Goal: Task Accomplishment & Management: Manage account settings

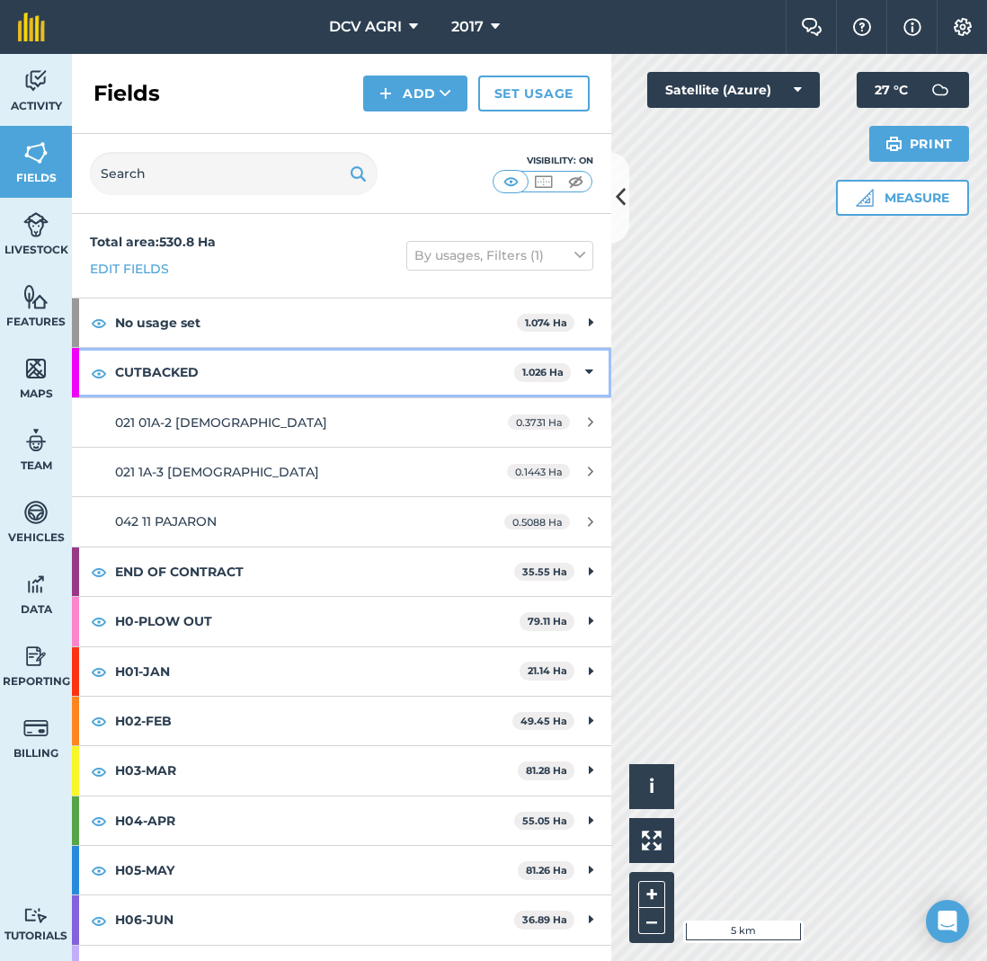
click at [571, 368] on div "CUTBACKED 1.026 Ha" at bounding box center [341, 372] width 539 height 49
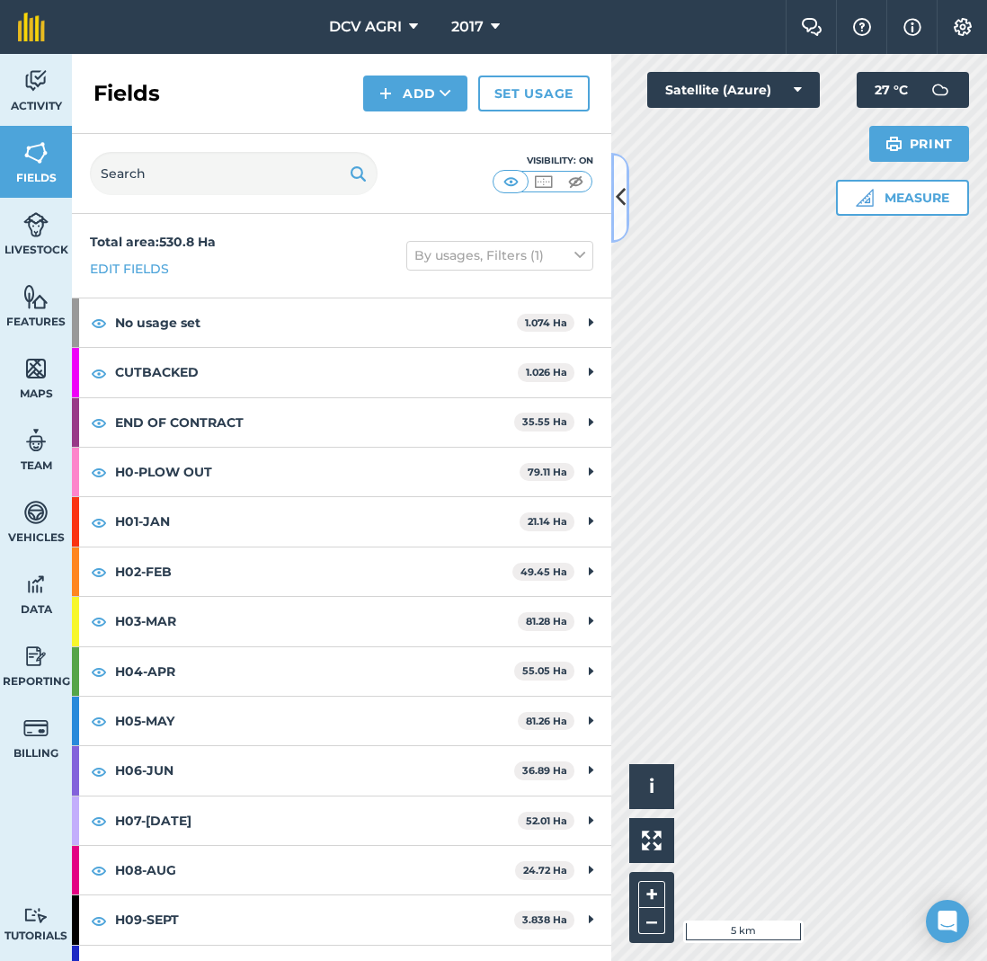
click at [622, 214] on button at bounding box center [620, 198] width 18 height 90
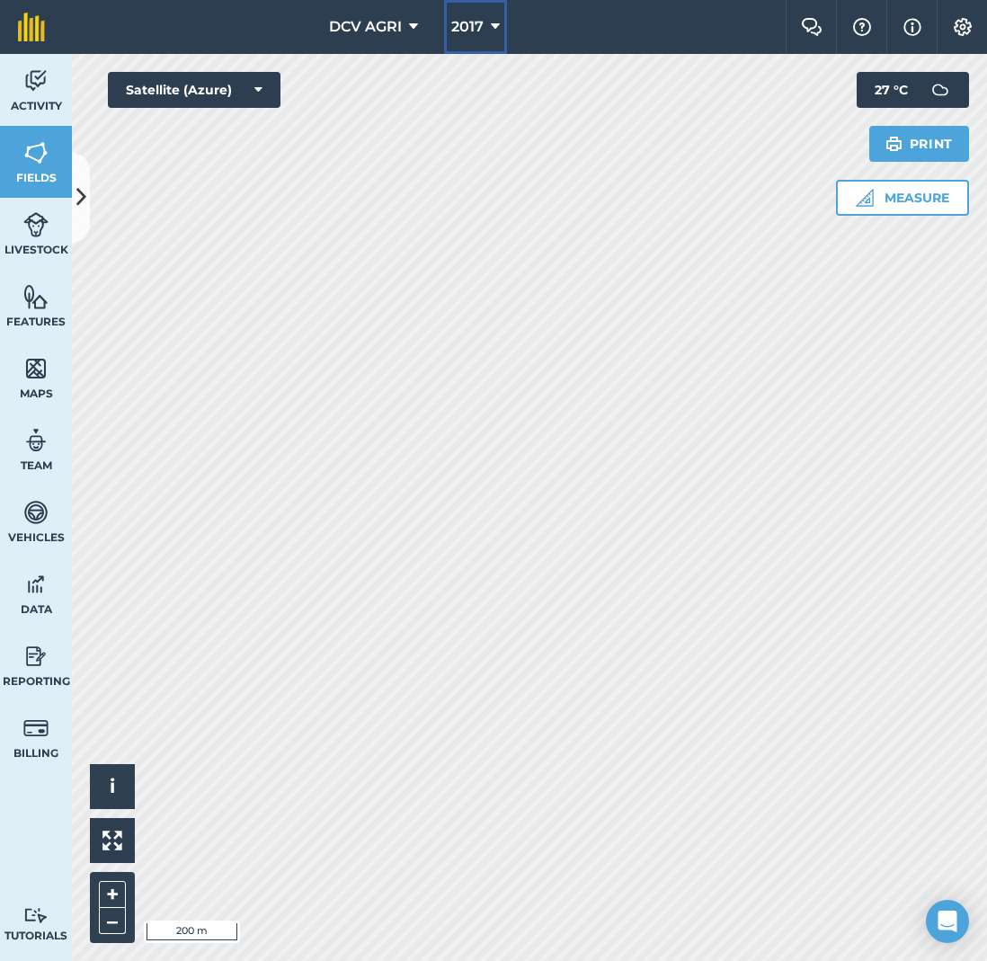
click at [486, 20] on button "2017" at bounding box center [475, 27] width 63 height 54
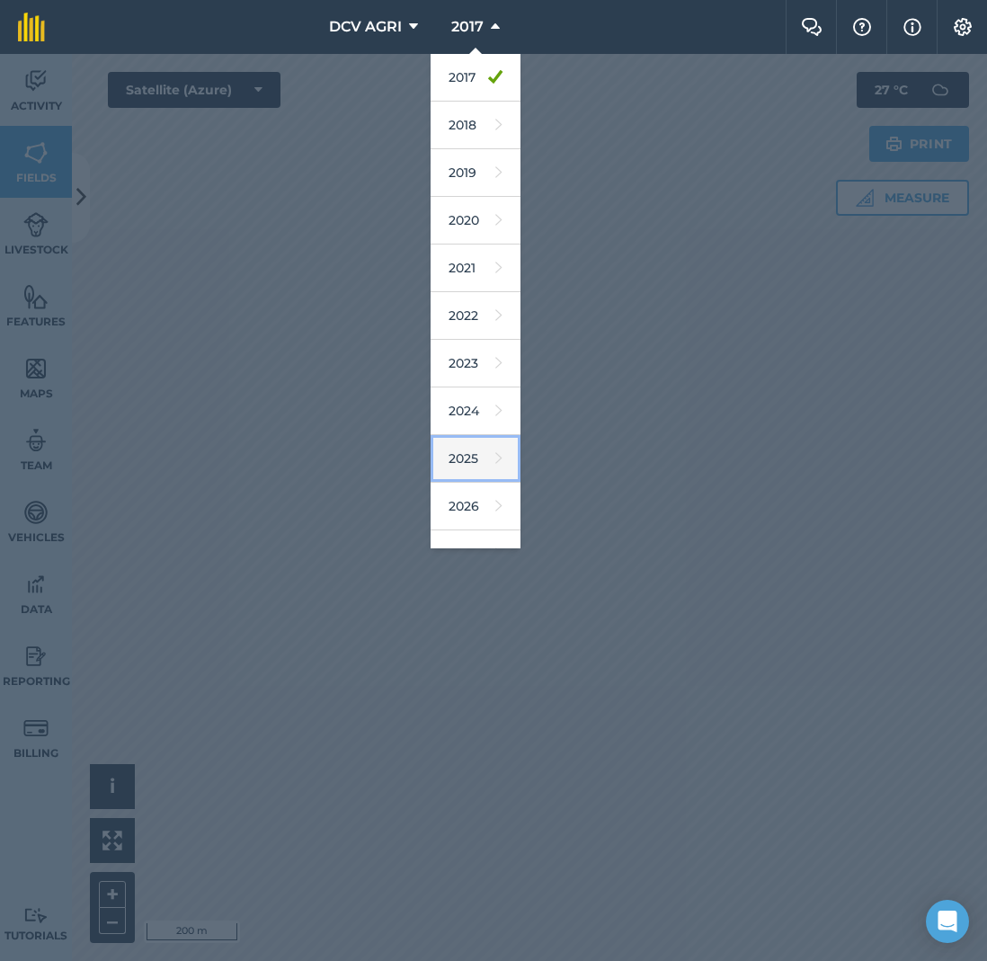
click at [459, 450] on link "2025" at bounding box center [476, 459] width 90 height 48
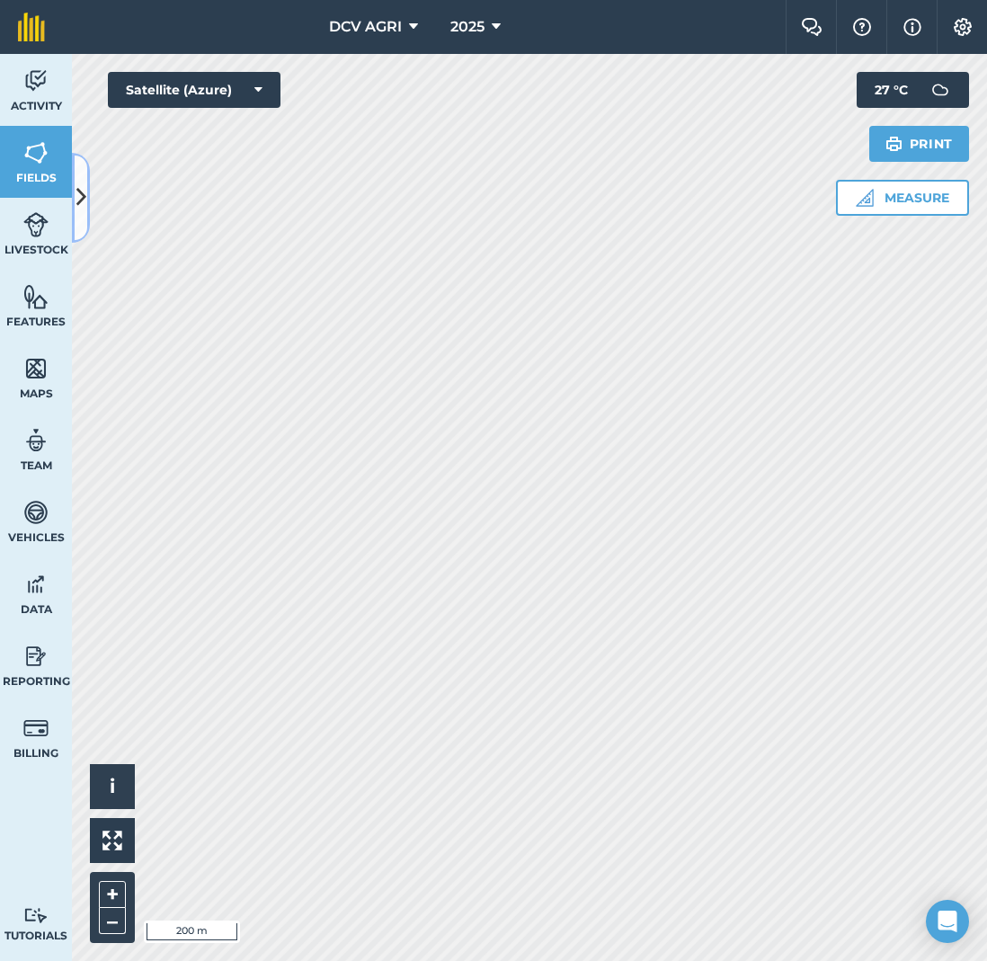
click at [83, 193] on icon at bounding box center [81, 197] width 10 height 31
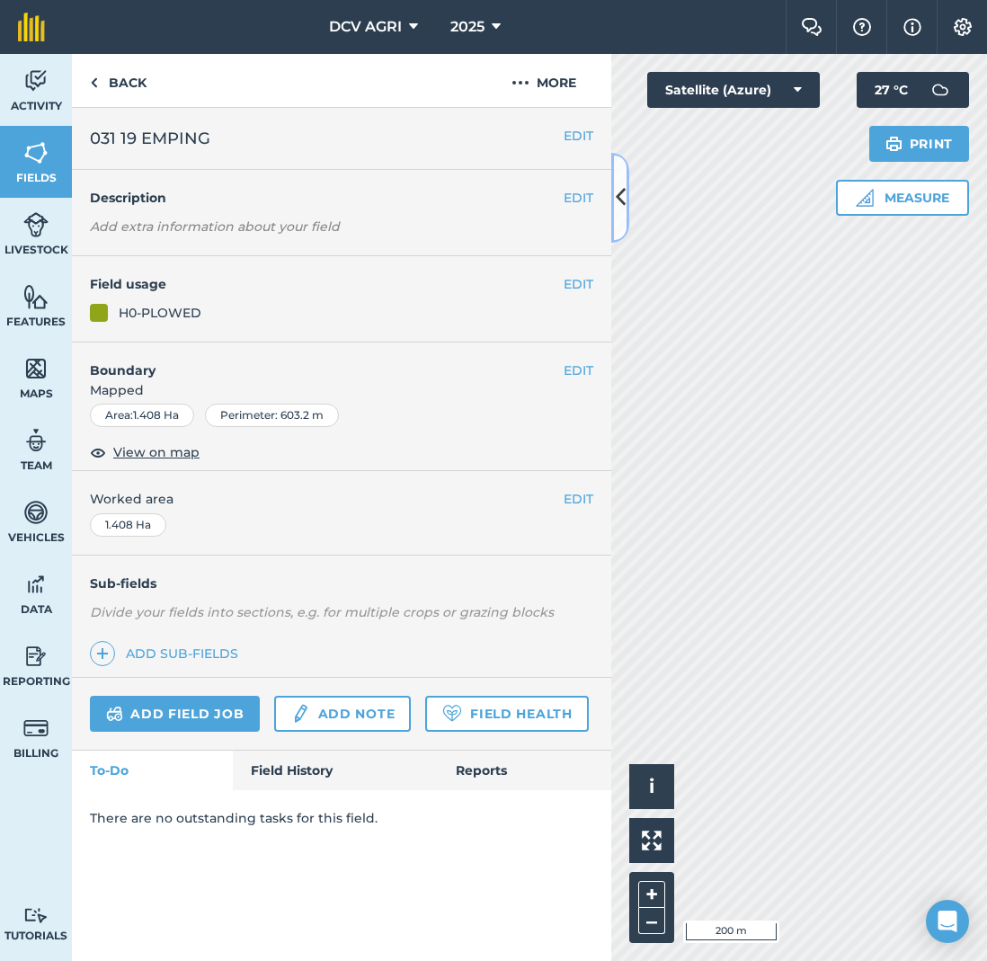
click at [619, 185] on icon at bounding box center [621, 197] width 10 height 31
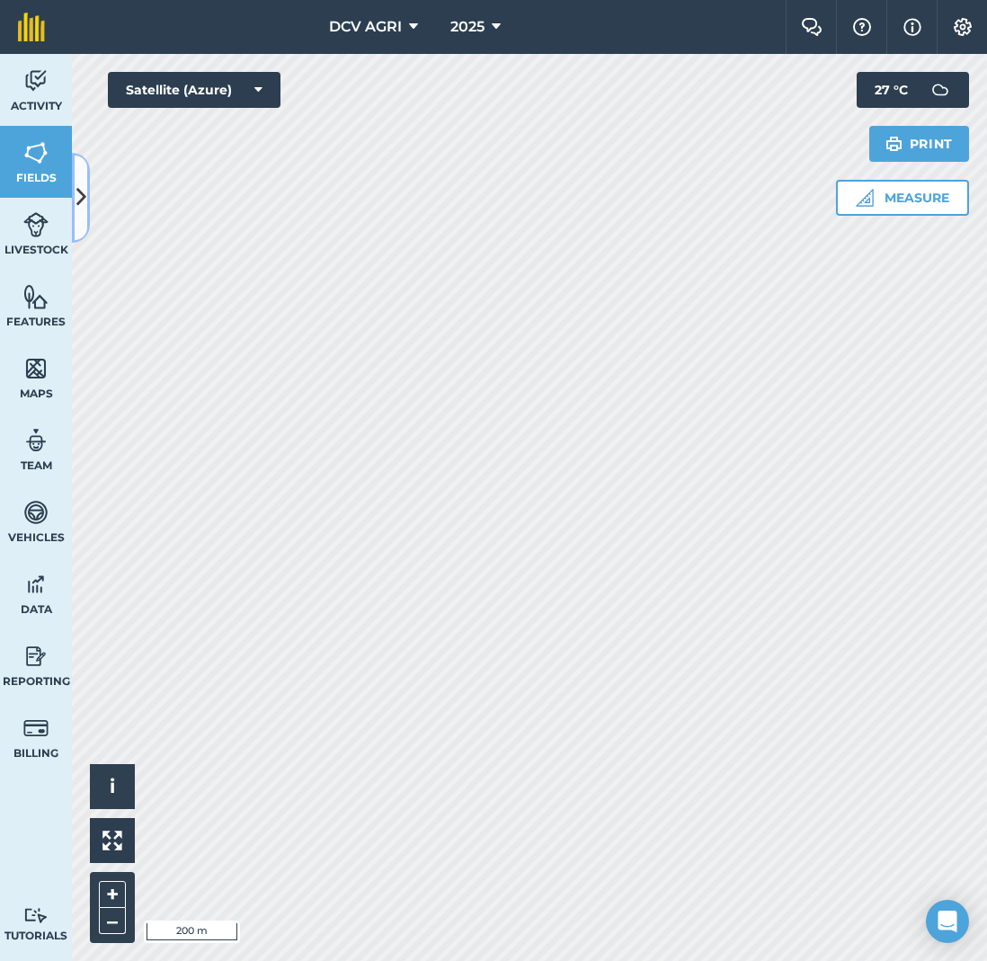
click at [81, 194] on icon at bounding box center [81, 197] width 10 height 31
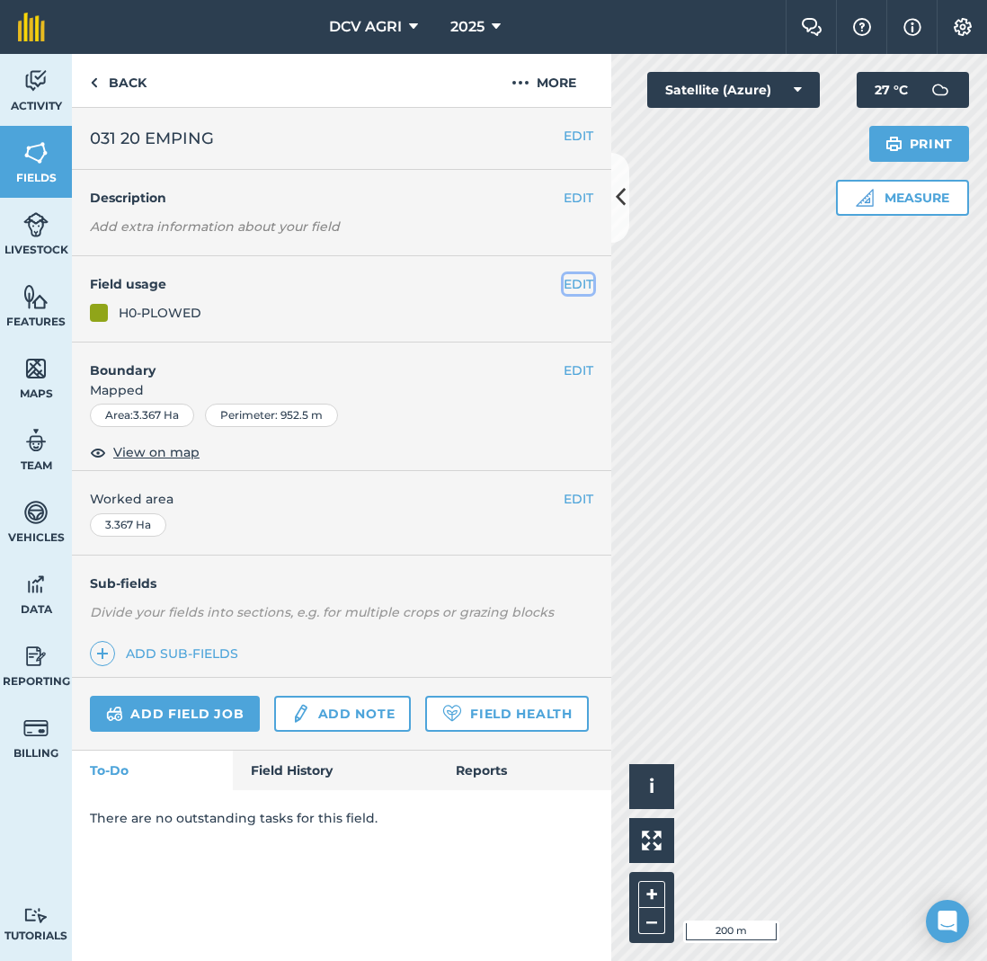
click at [579, 282] on button "EDIT" at bounding box center [579, 284] width 30 height 20
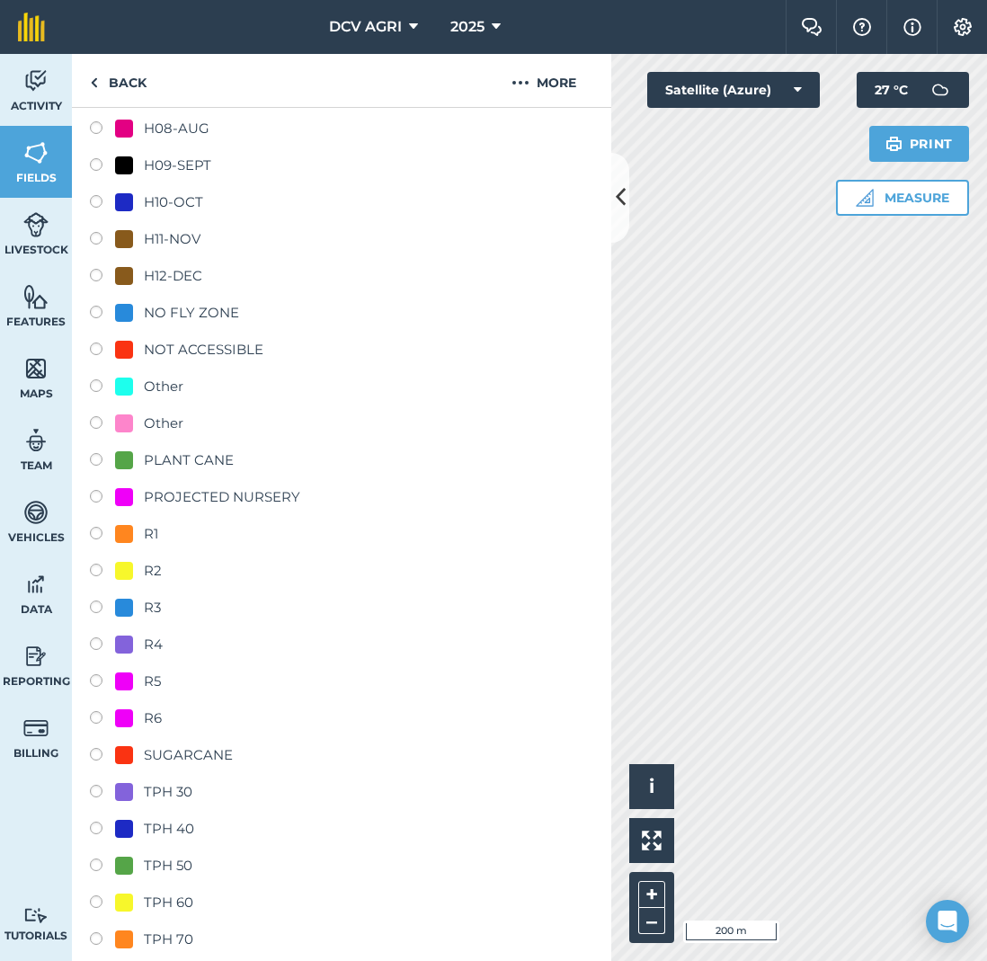
scroll to position [1994, 0]
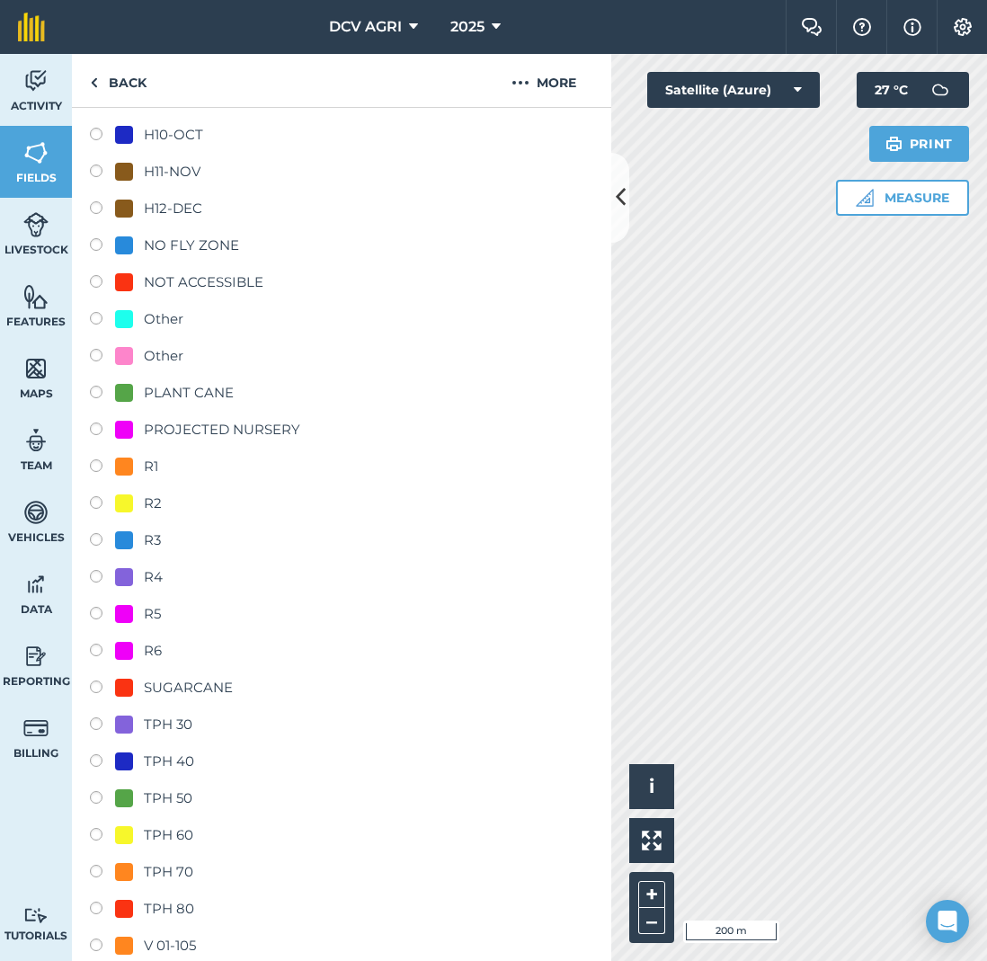
click at [221, 386] on div "PLANT CANE" at bounding box center [189, 393] width 90 height 22
radio input "true"
radio input "false"
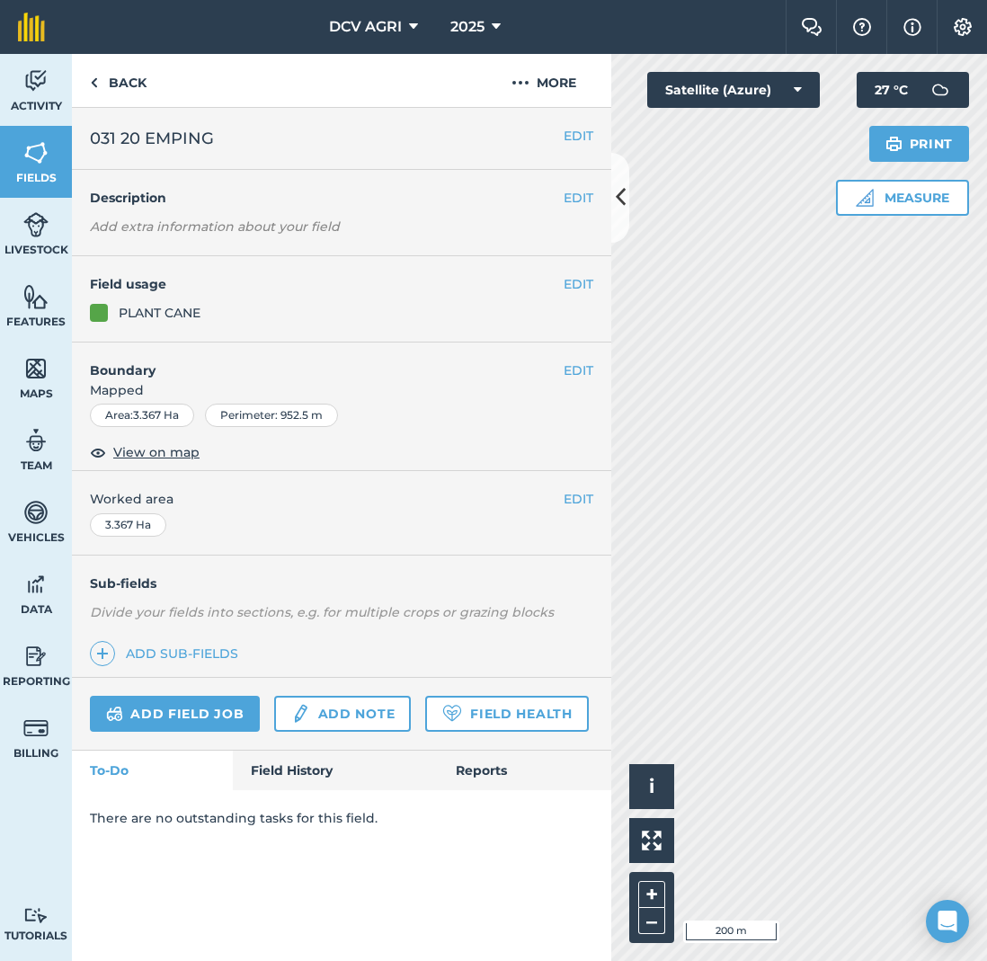
scroll to position [0, 0]
click at [621, 201] on icon at bounding box center [621, 197] width 10 height 31
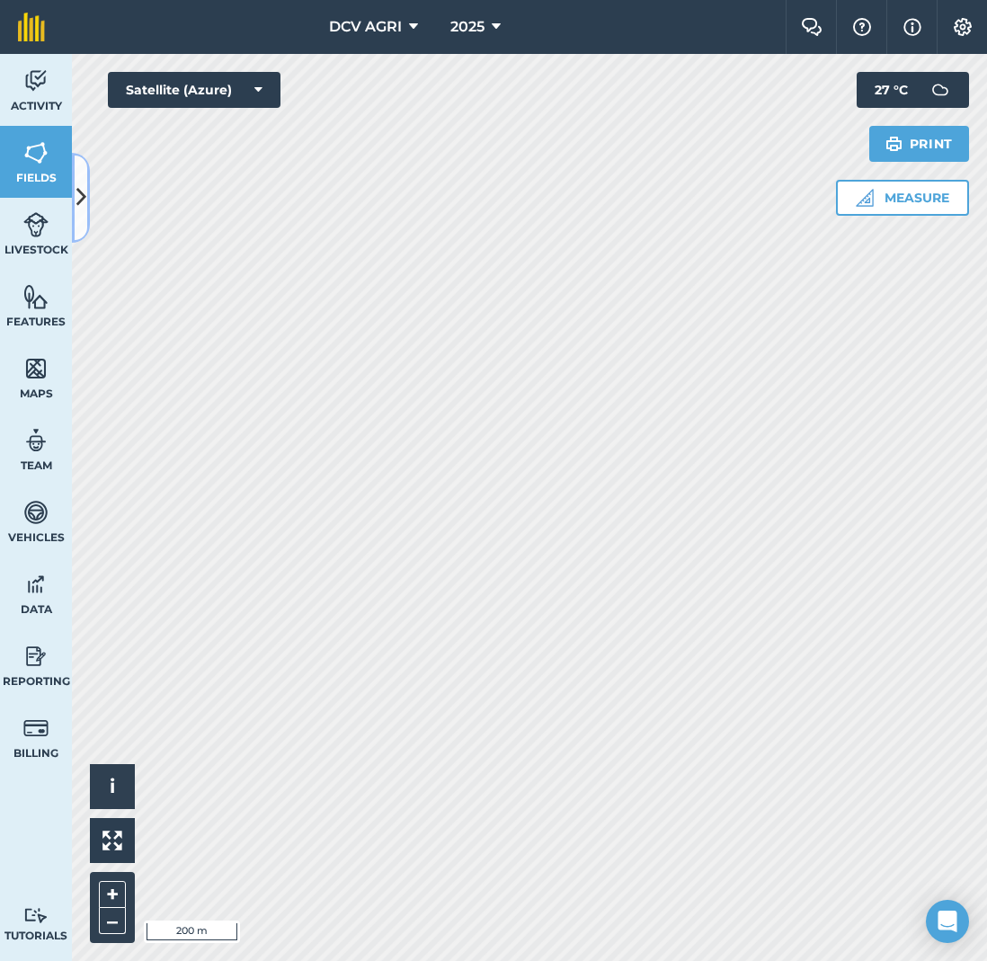
click at [79, 204] on icon at bounding box center [81, 197] width 10 height 31
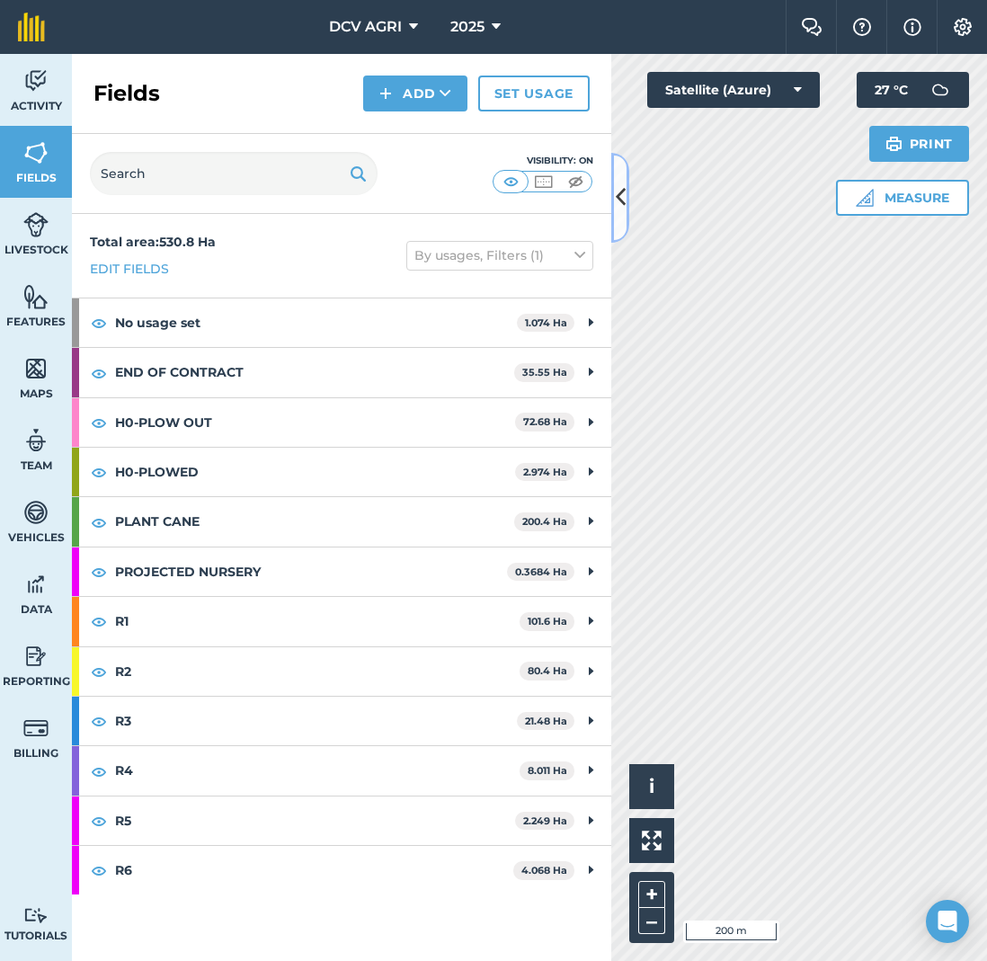
click at [617, 198] on icon at bounding box center [621, 197] width 10 height 31
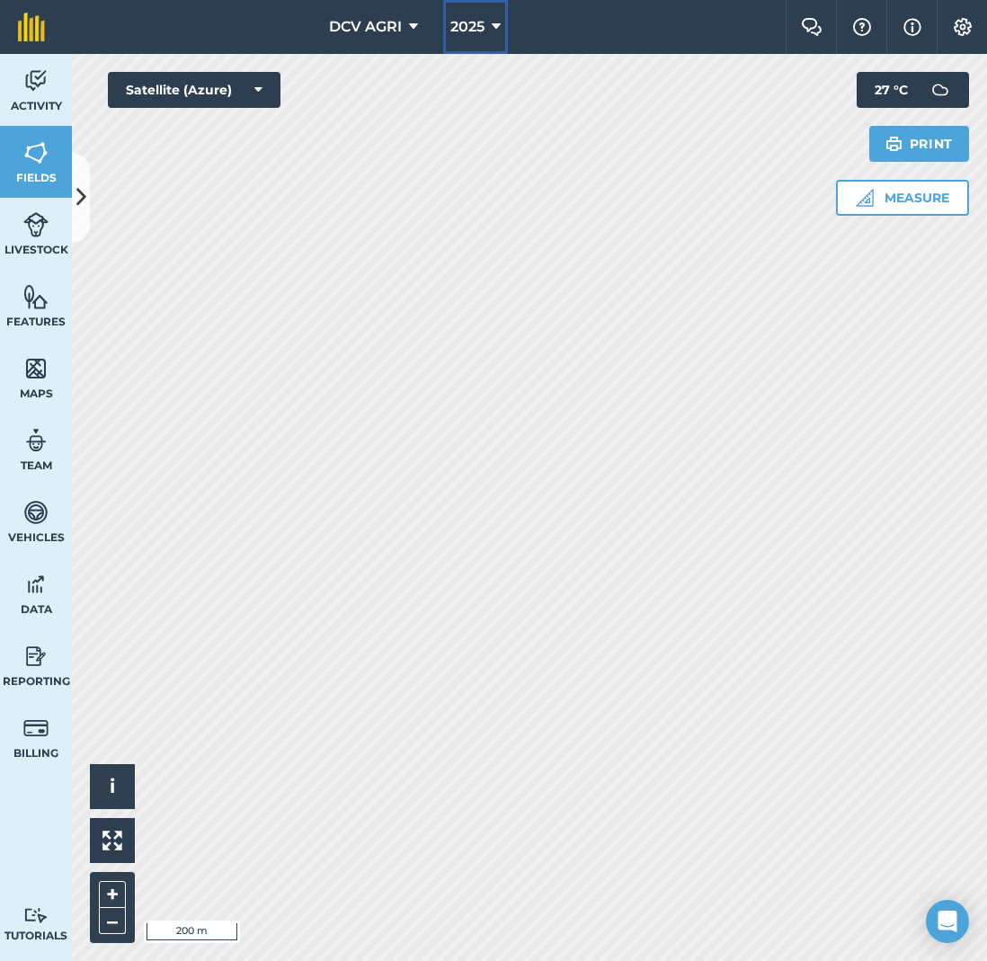
click at [469, 24] on span "2025" at bounding box center [467, 27] width 34 height 22
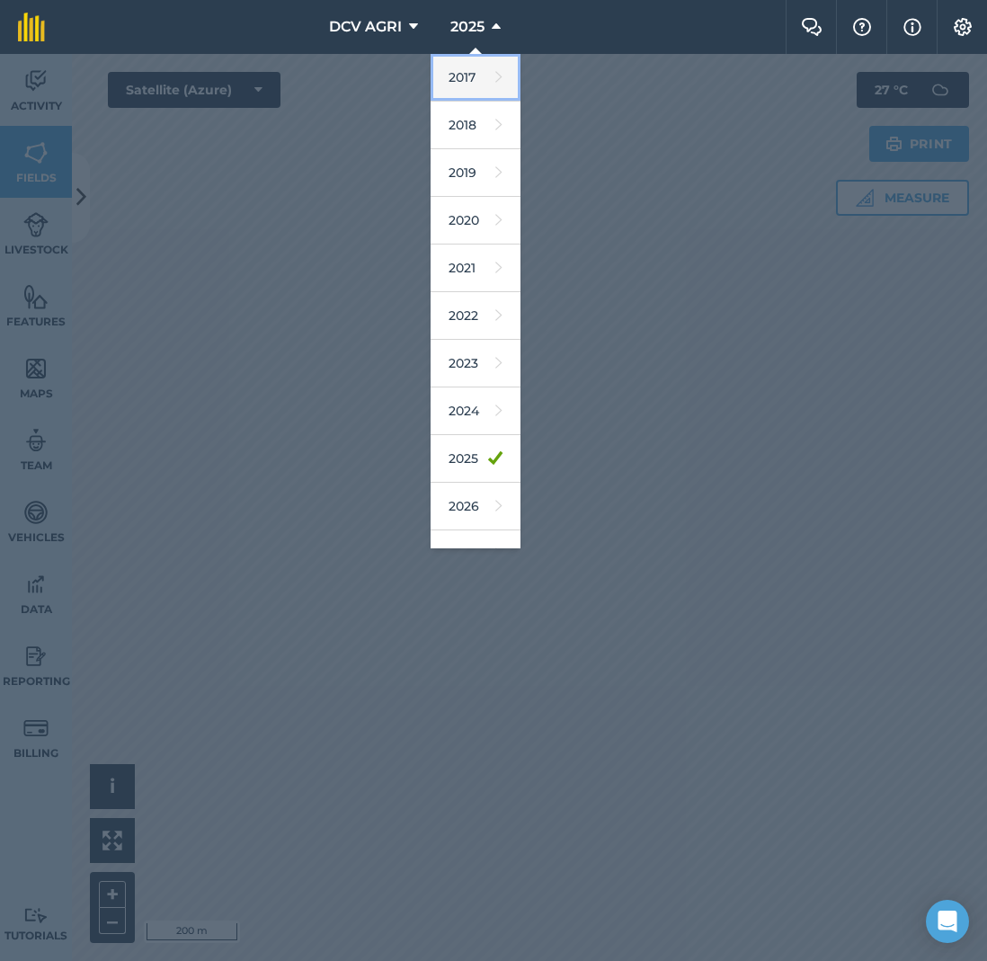
click at [461, 79] on link "2017" at bounding box center [476, 78] width 90 height 48
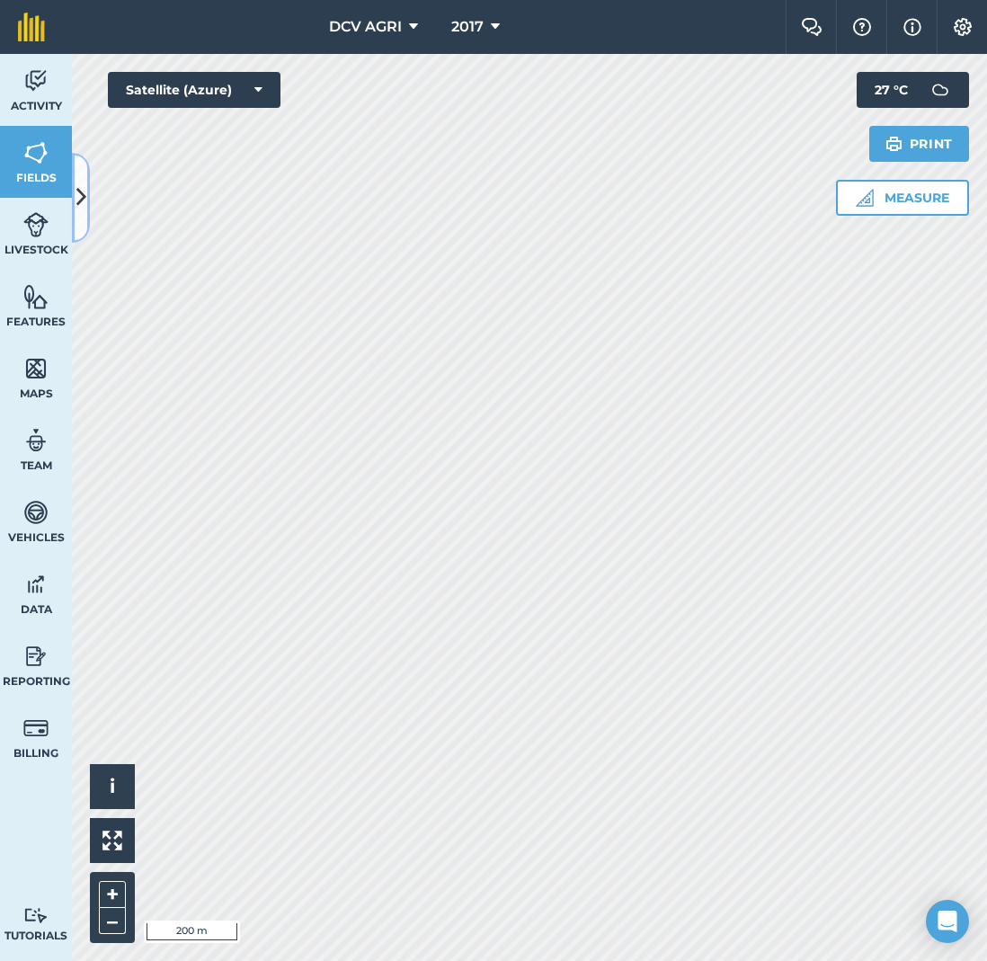
click at [77, 187] on icon at bounding box center [81, 197] width 10 height 31
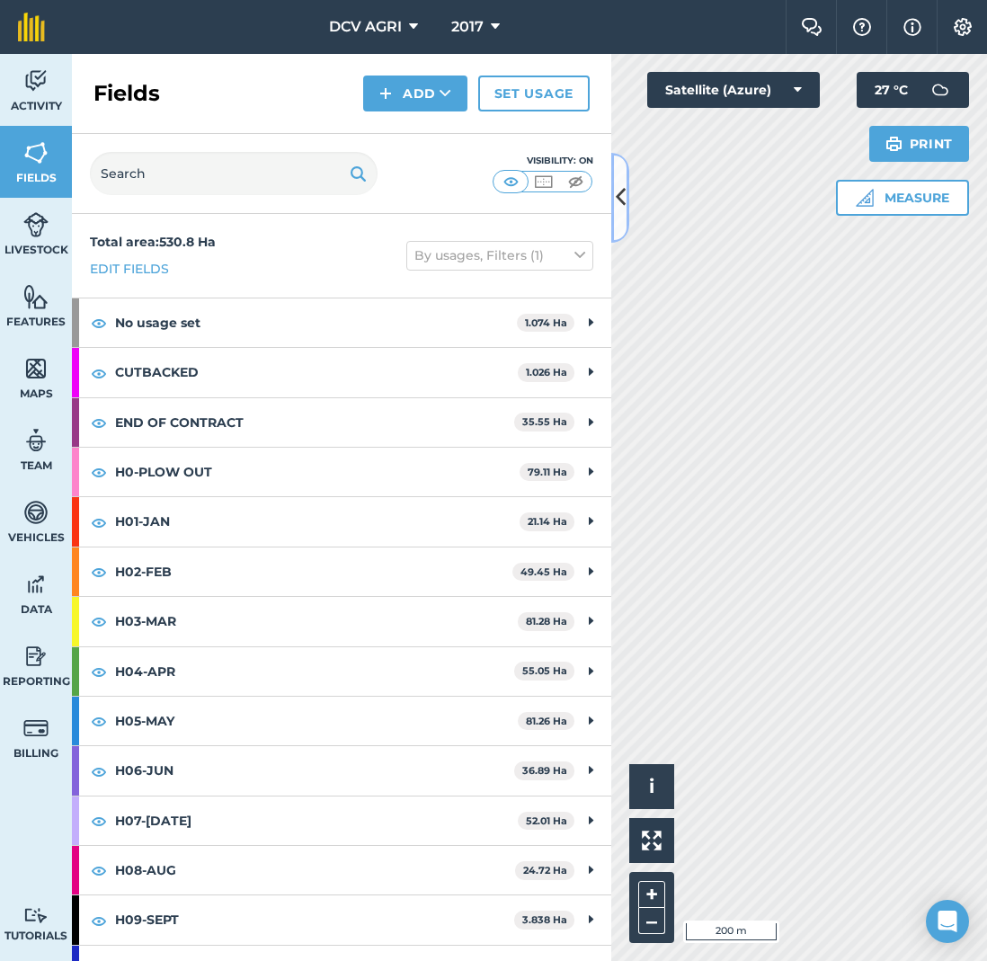
click at [620, 202] on icon at bounding box center [621, 197] width 10 height 31
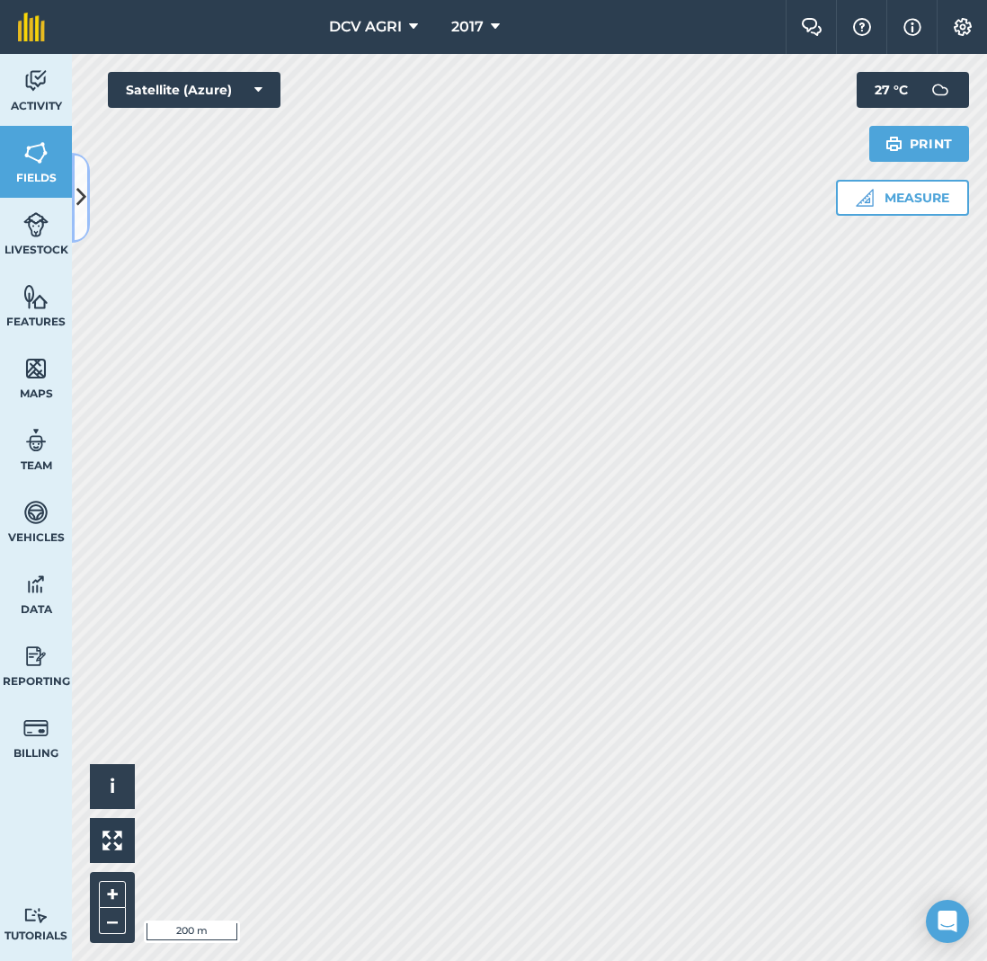
click at [89, 196] on button at bounding box center [81, 198] width 18 height 90
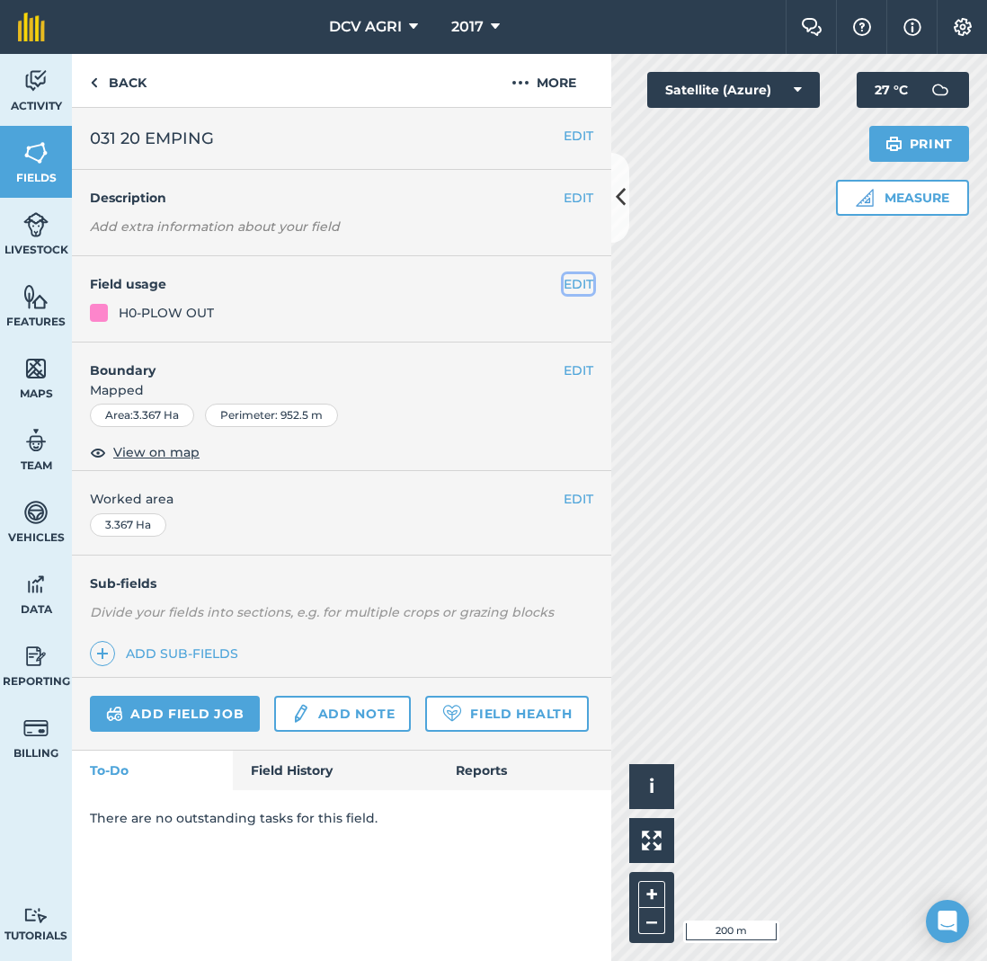
click at [581, 286] on button "EDIT" at bounding box center [579, 284] width 30 height 20
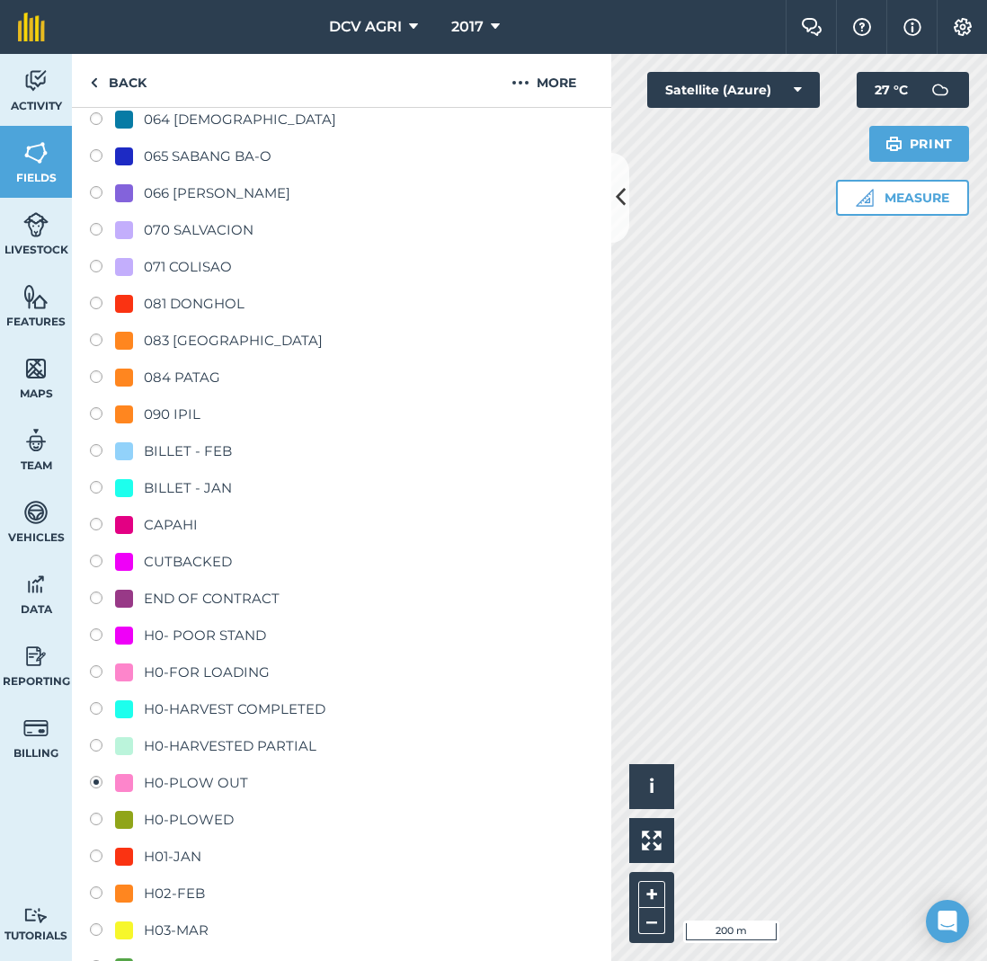
scroll to position [1392, 0]
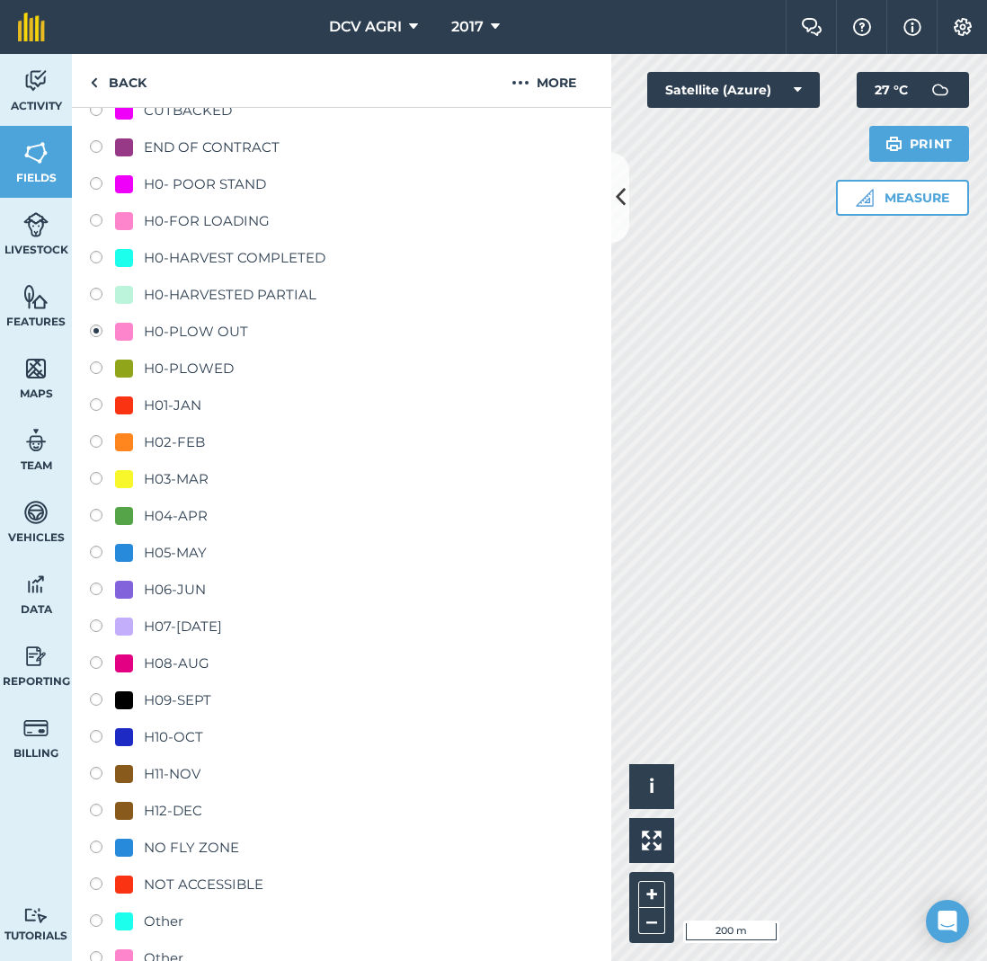
click at [183, 658] on div "H08-AUG" at bounding box center [177, 664] width 66 height 22
radio input "true"
radio input "false"
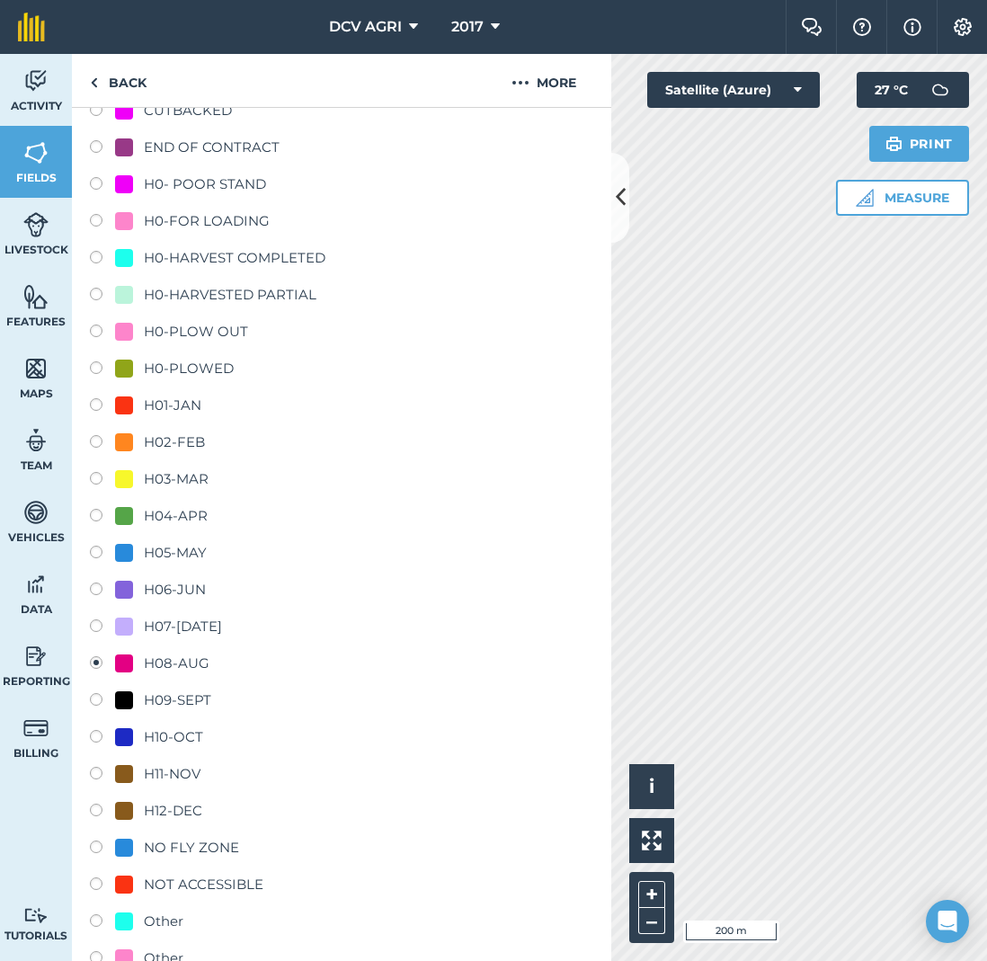
scroll to position [0, 0]
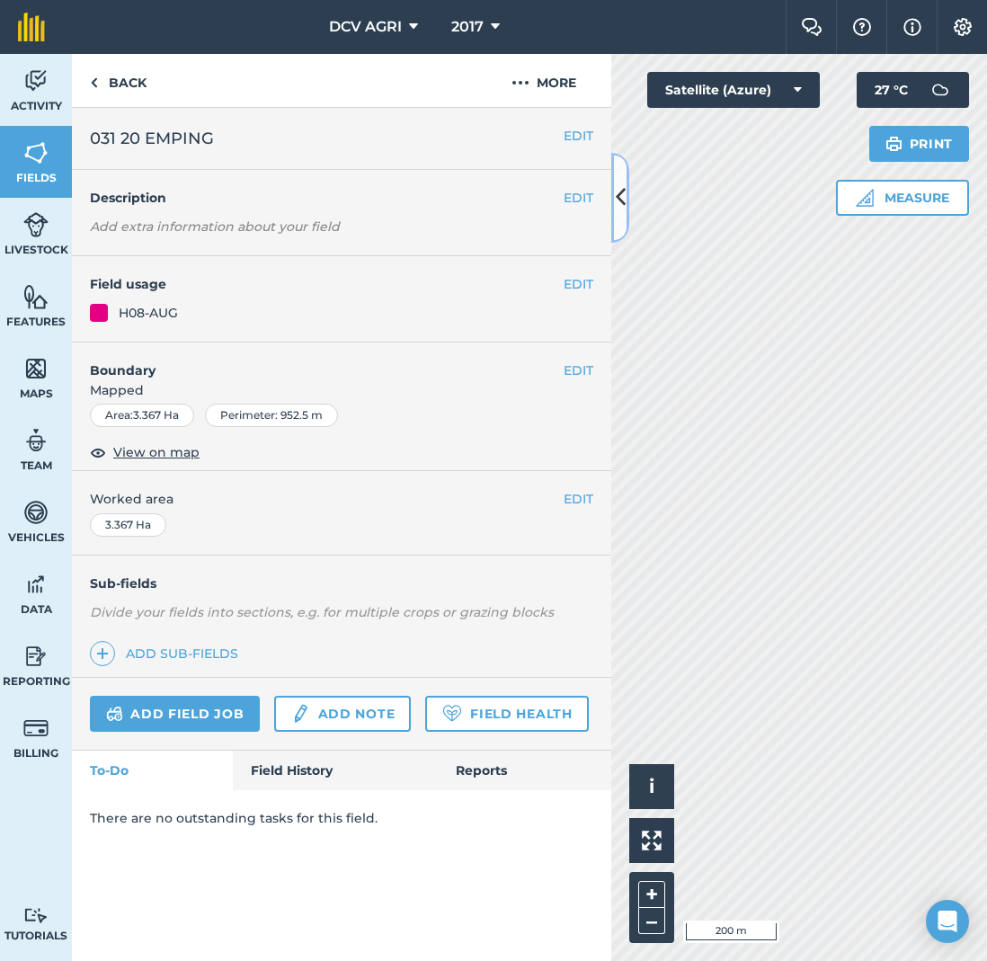
click at [625, 208] on button at bounding box center [620, 198] width 18 height 90
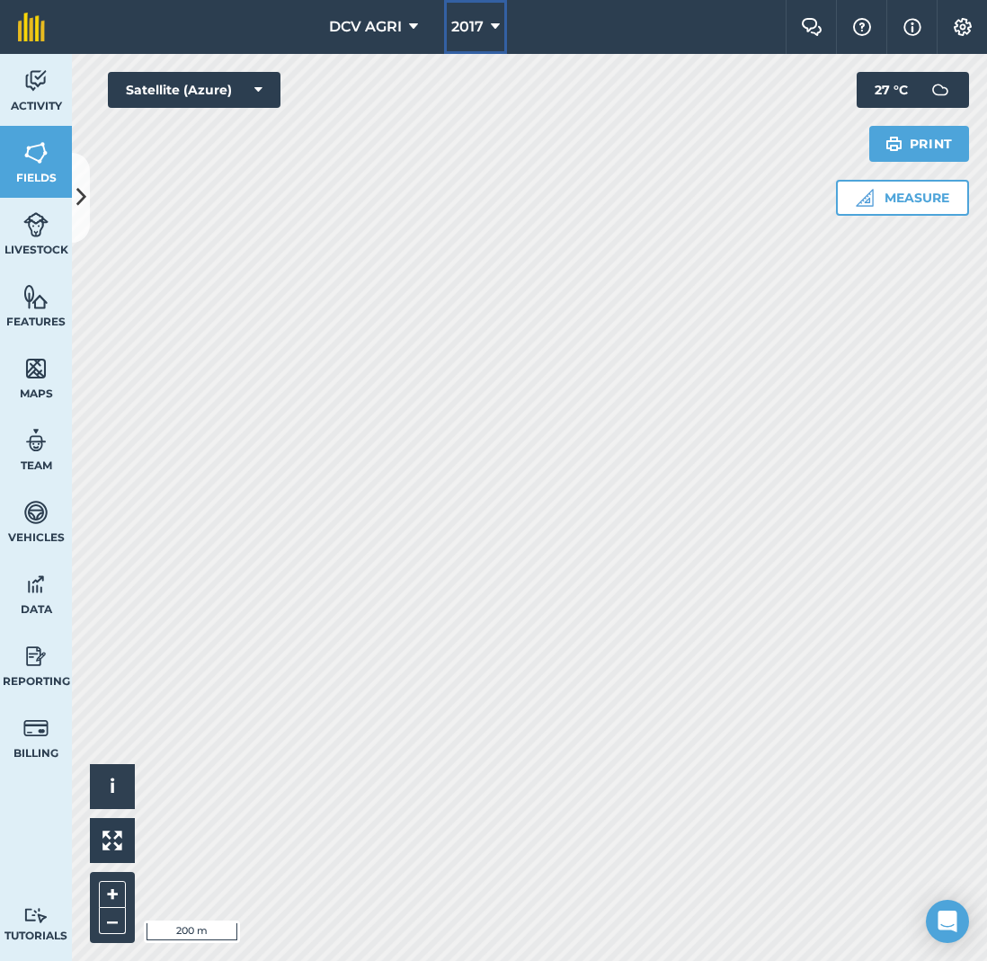
click at [495, 26] on icon at bounding box center [495, 27] width 9 height 22
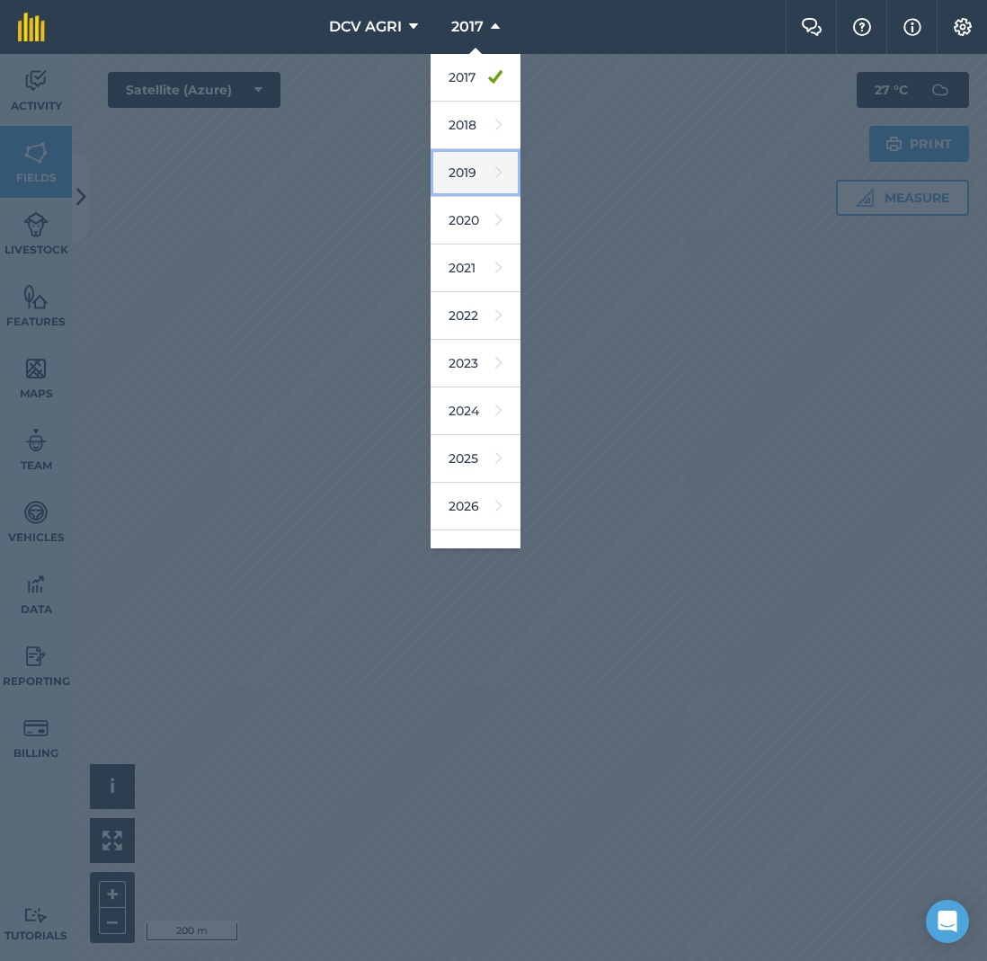
click at [472, 175] on link "2019" at bounding box center [476, 173] width 90 height 48
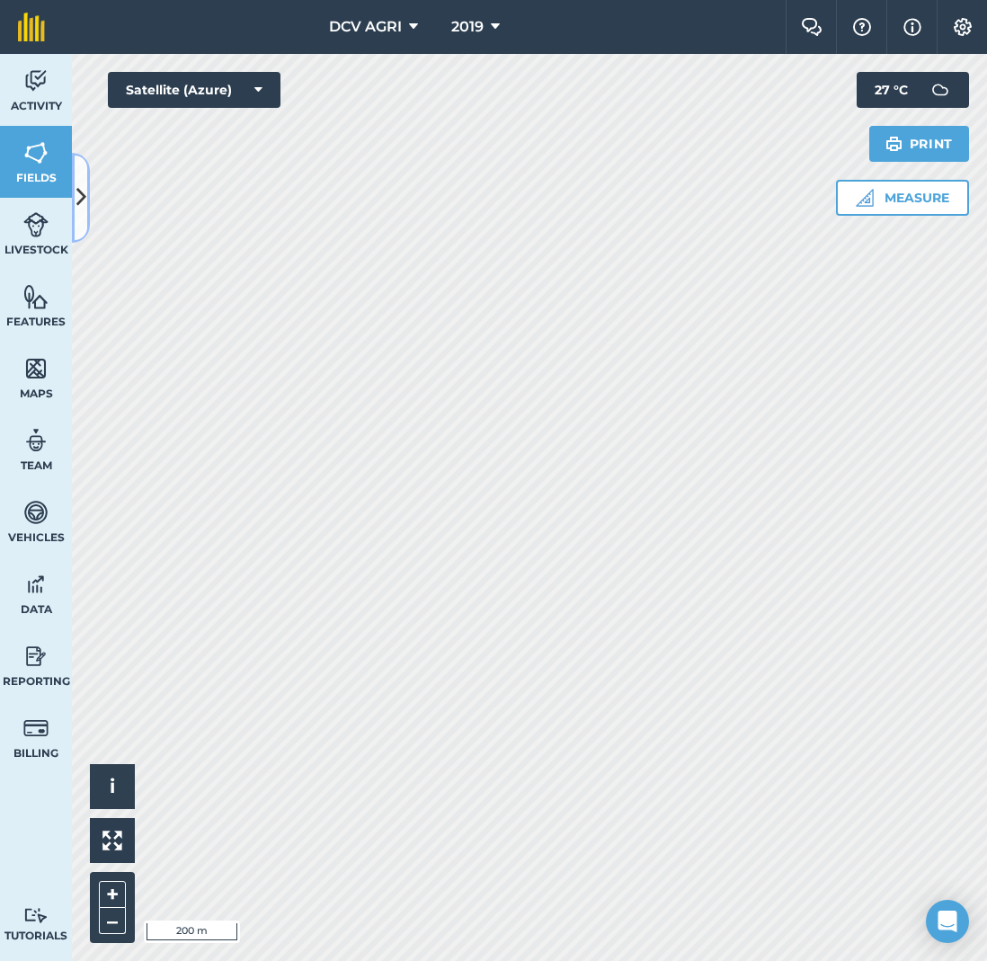
click at [83, 198] on icon at bounding box center [81, 197] width 10 height 31
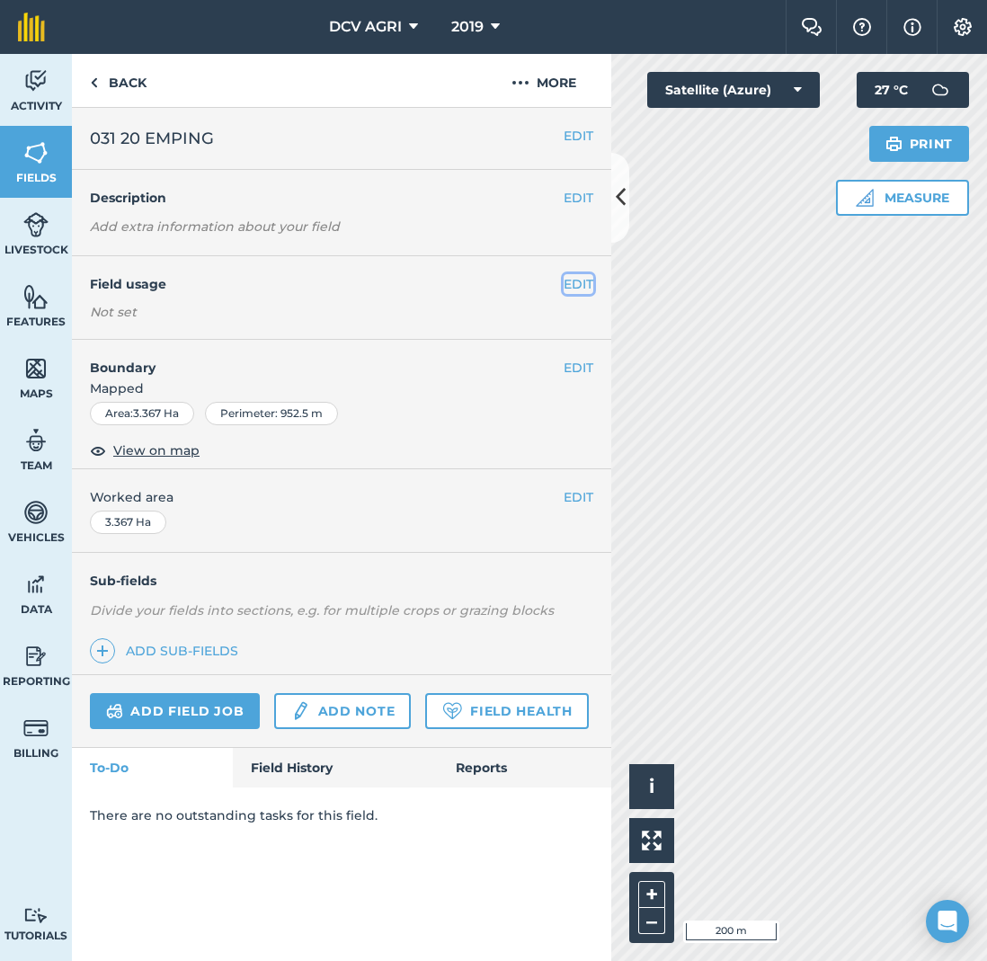
click at [585, 281] on button "EDIT" at bounding box center [579, 284] width 30 height 20
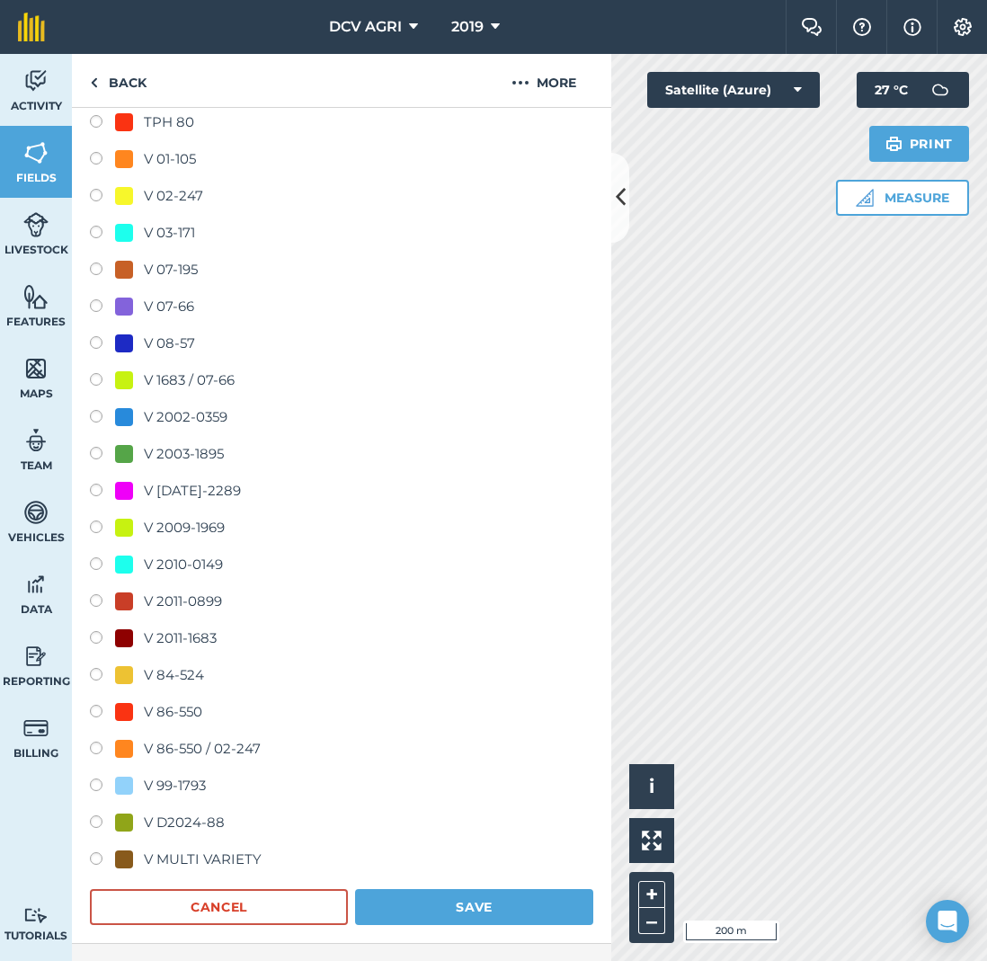
scroll to position [2786, 0]
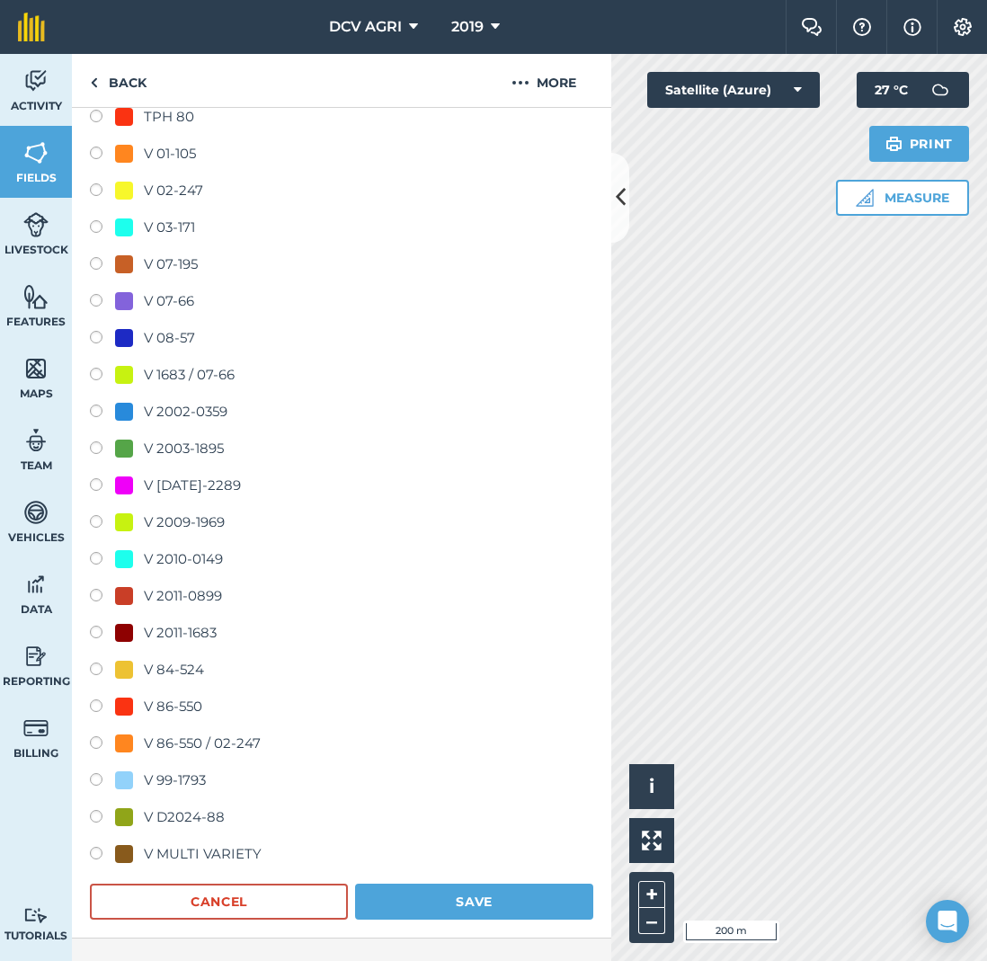
click at [183, 299] on div "V 07-66" at bounding box center [169, 301] width 50 height 22
radio input "true"
radio input "false"
click at [355, 884] on button "Save" at bounding box center [474, 902] width 238 height 36
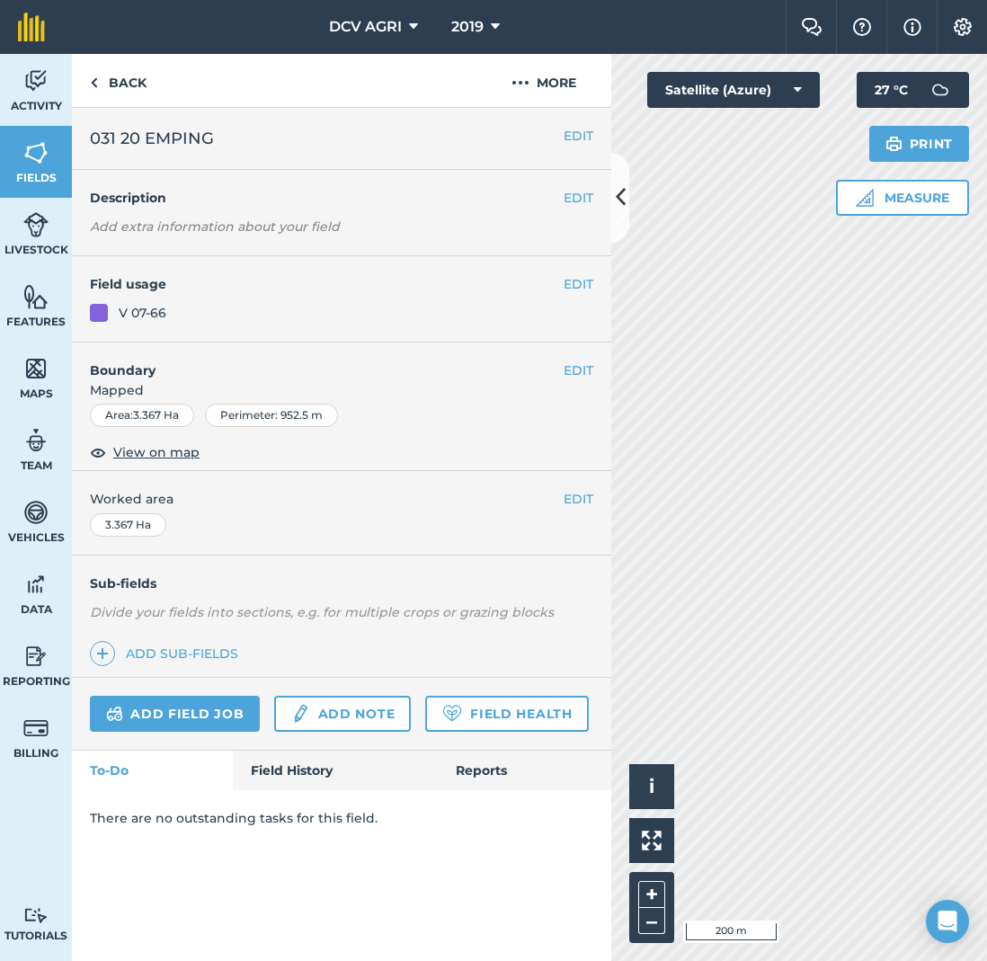
scroll to position [0, 0]
click at [624, 200] on icon at bounding box center [621, 197] width 10 height 31
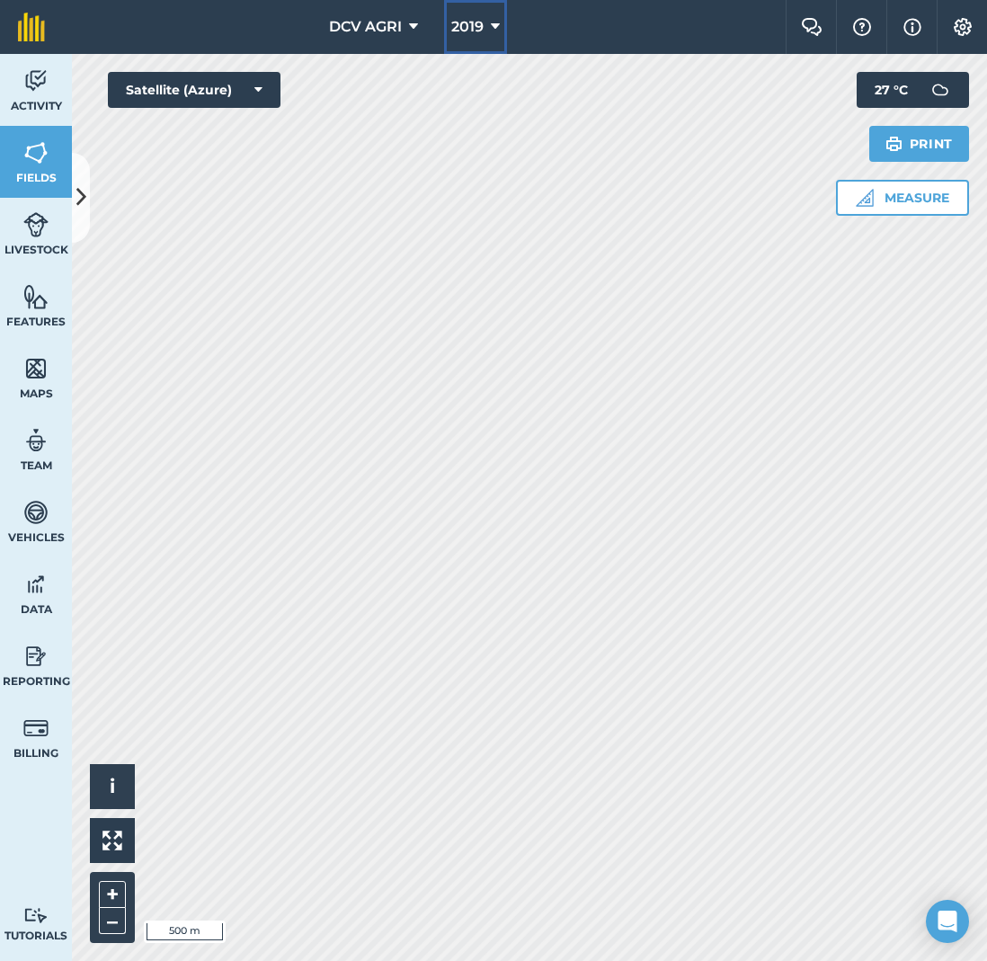
click at [470, 22] on span "2019" at bounding box center [467, 27] width 32 height 22
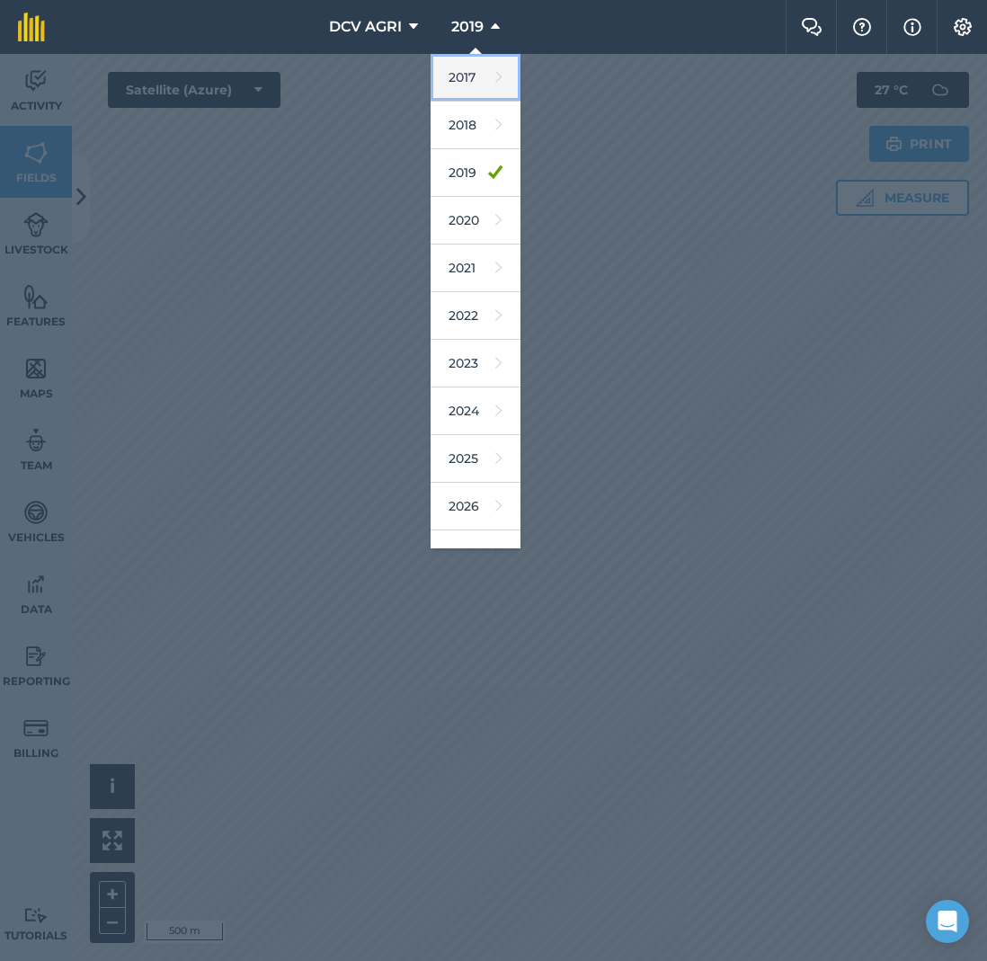
click at [468, 67] on link "2017" at bounding box center [476, 78] width 90 height 48
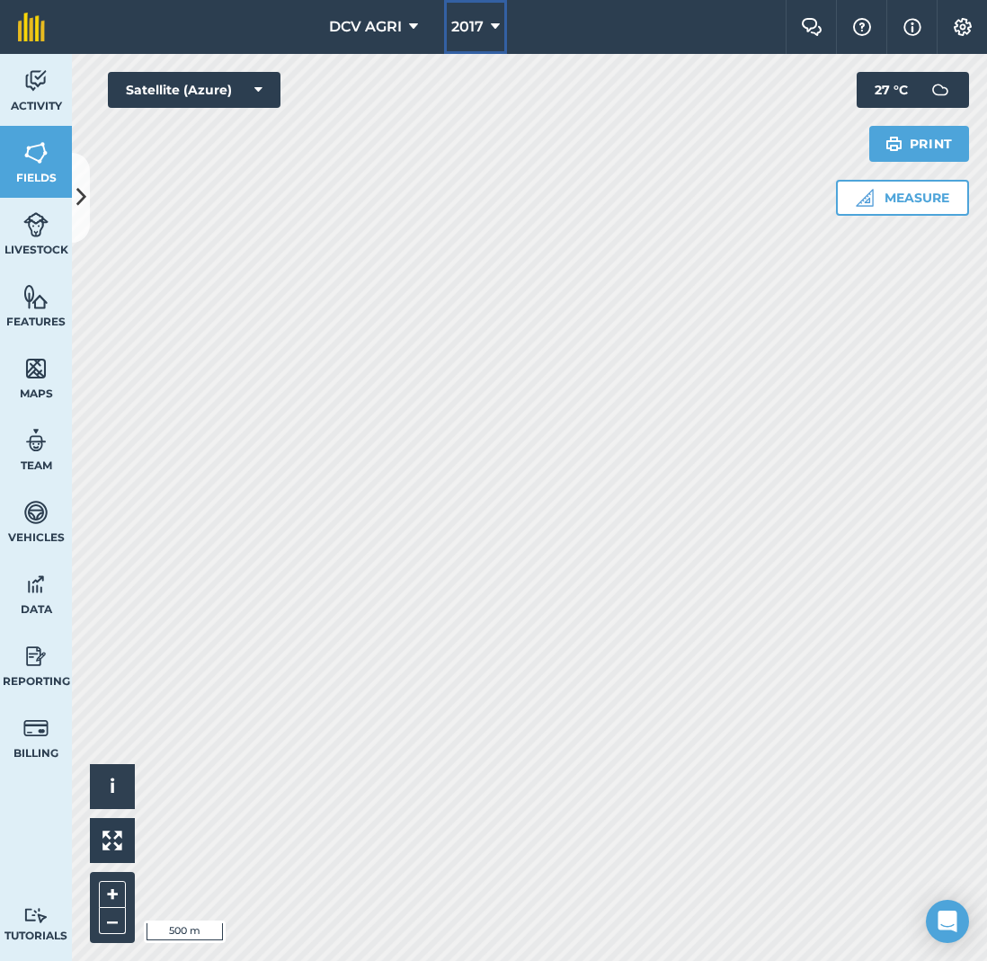
click at [482, 32] on span "2017" at bounding box center [467, 27] width 32 height 22
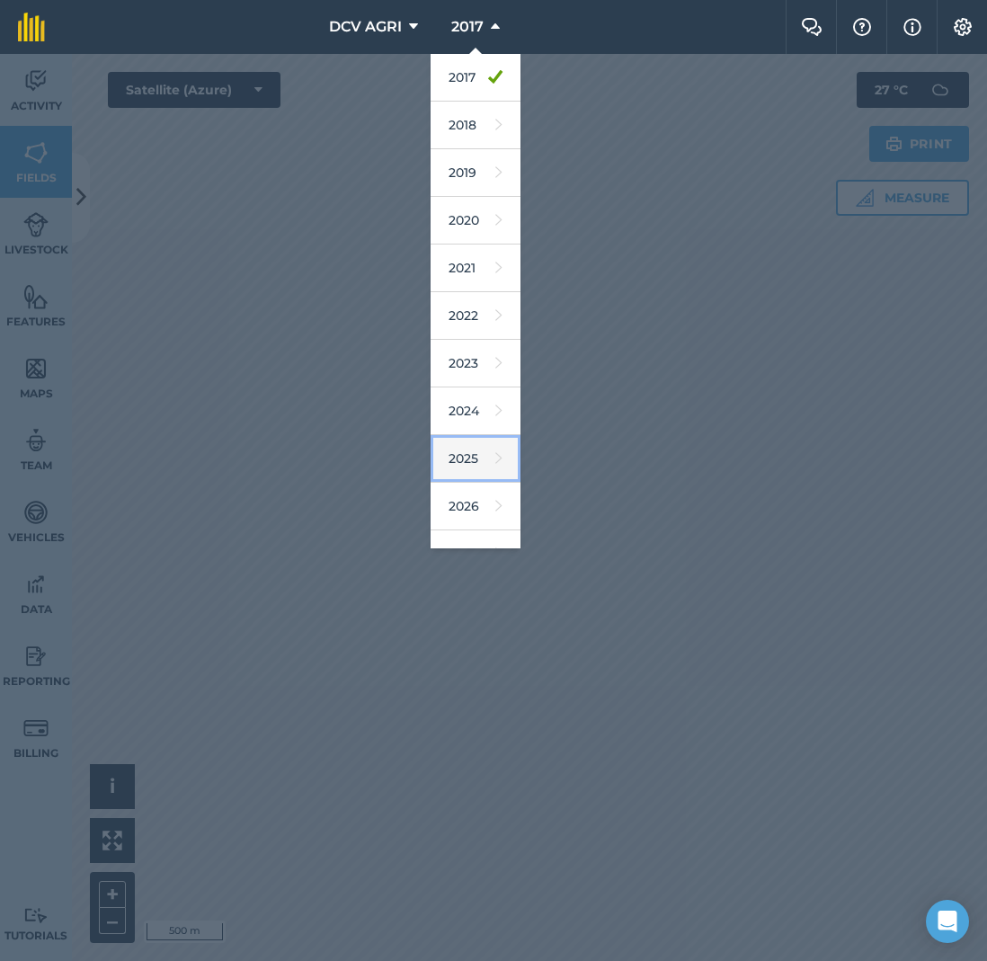
click at [466, 461] on link "2025" at bounding box center [476, 459] width 90 height 48
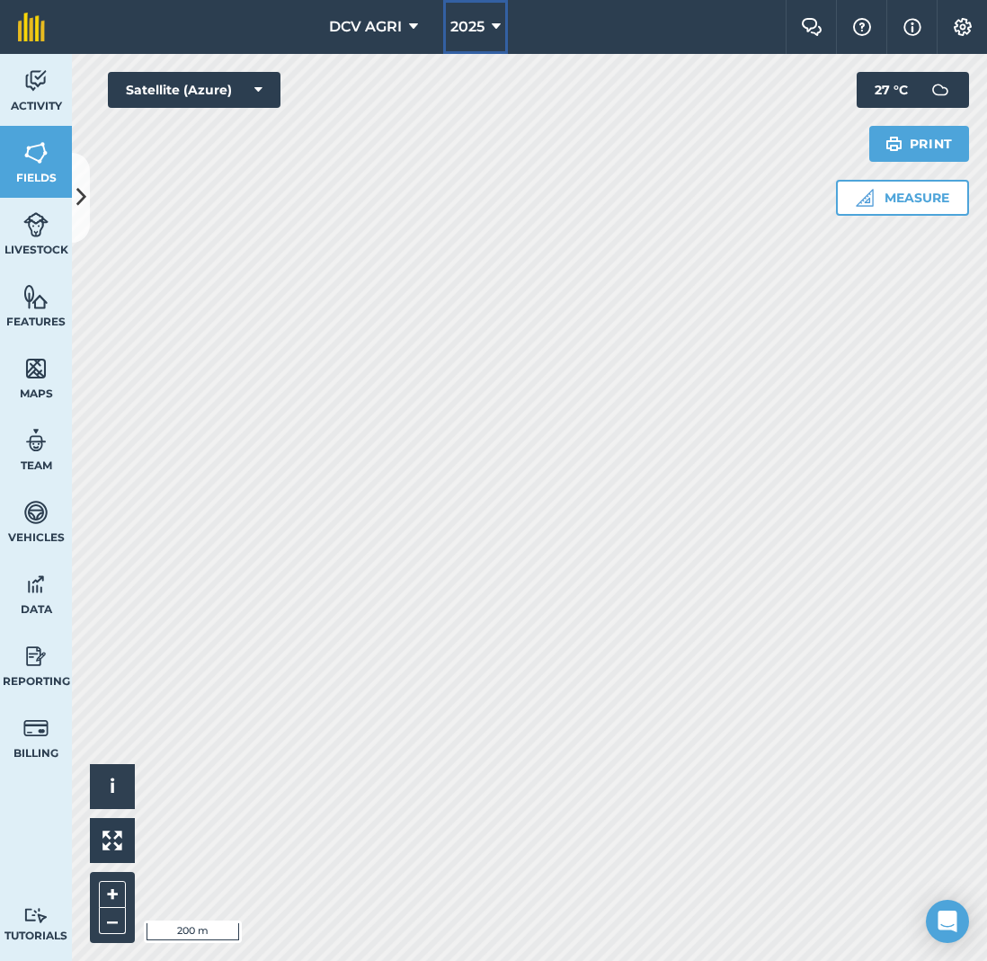
click at [473, 27] on span "2025" at bounding box center [467, 27] width 34 height 22
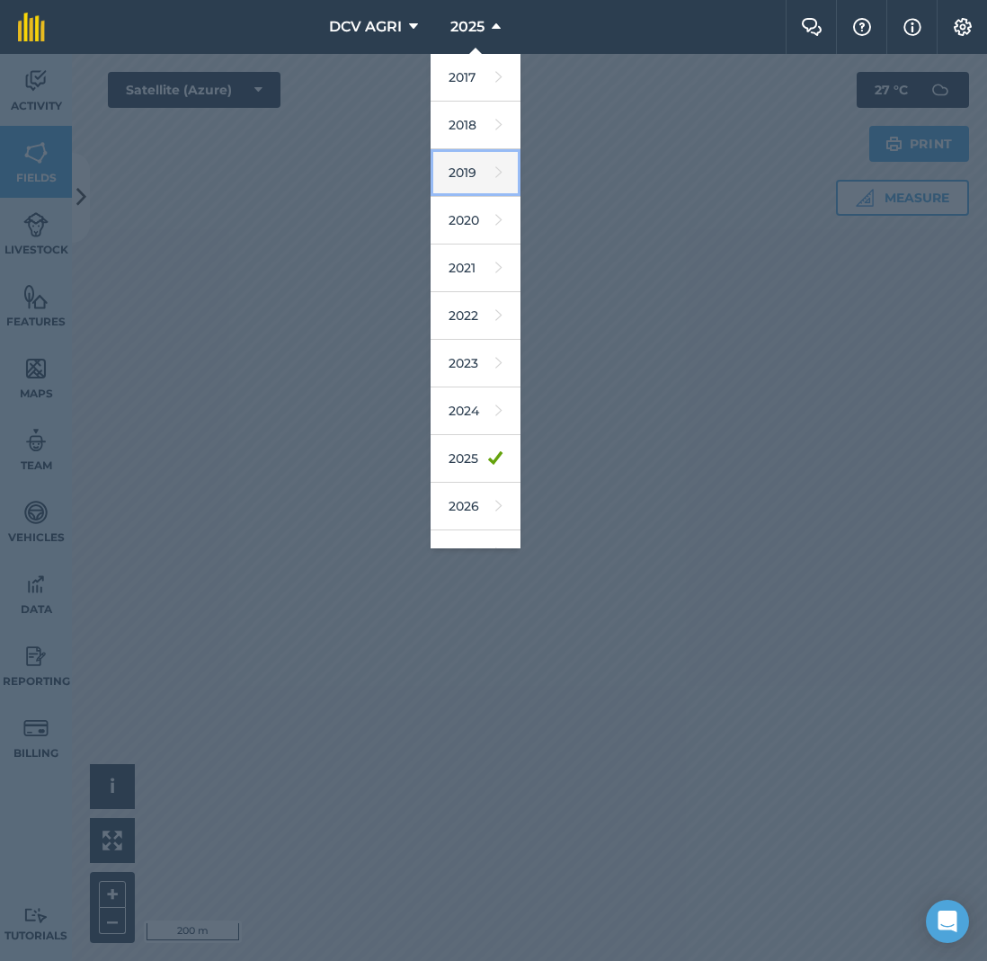
click at [469, 174] on link "2019" at bounding box center [476, 173] width 90 height 48
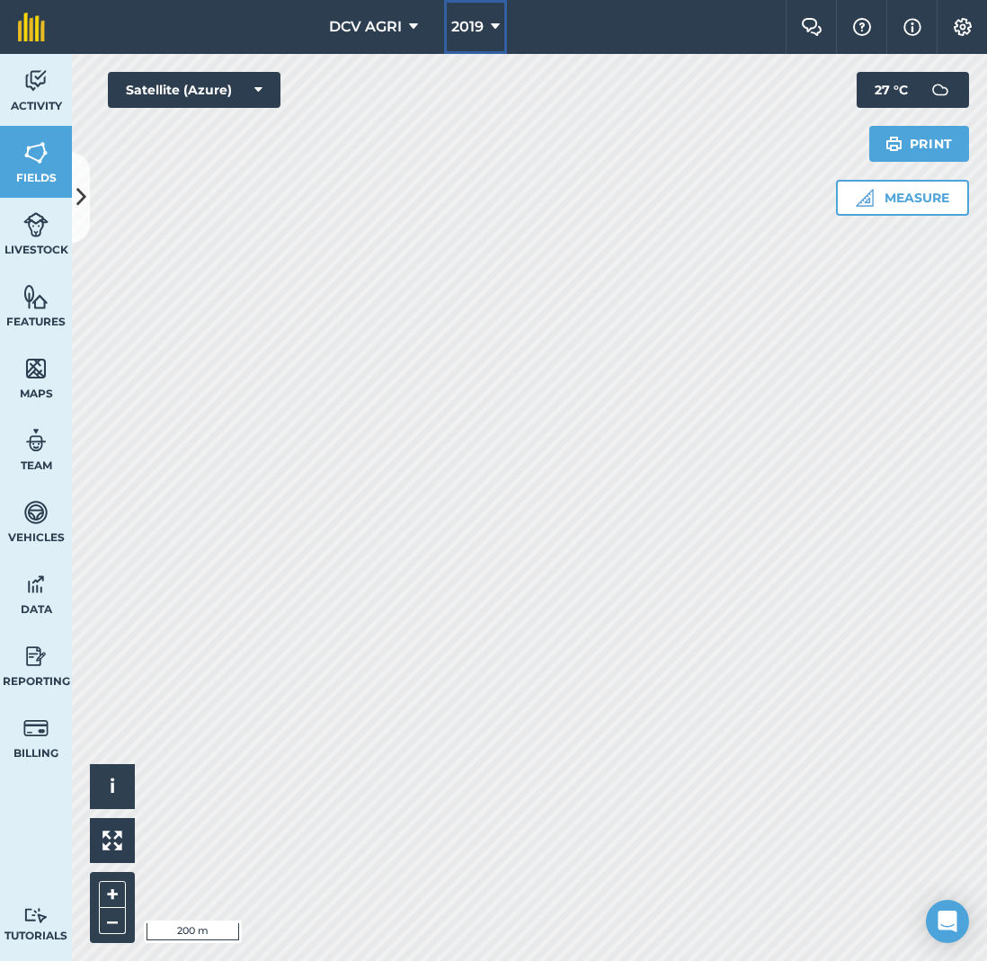
click at [470, 27] on span "2019" at bounding box center [467, 27] width 32 height 22
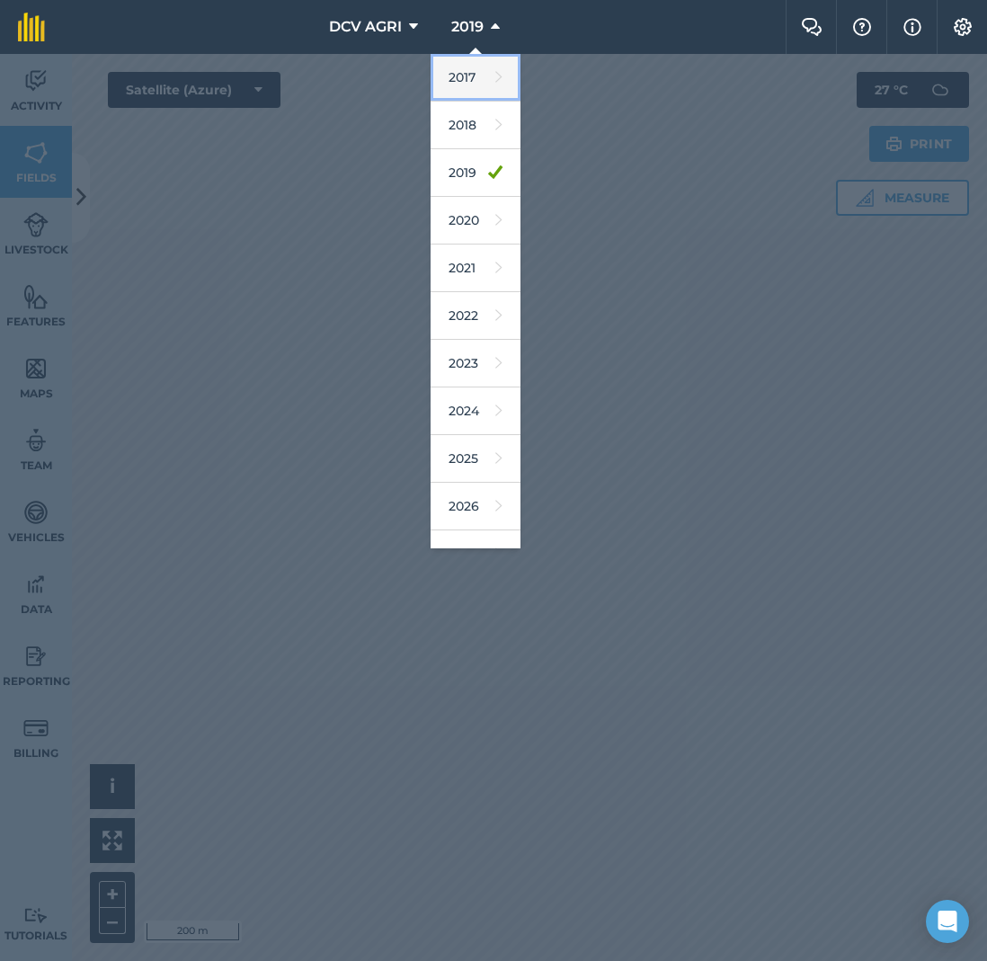
click at [470, 86] on link "2017" at bounding box center [476, 78] width 90 height 48
